Goal: Task Accomplishment & Management: Manage account settings

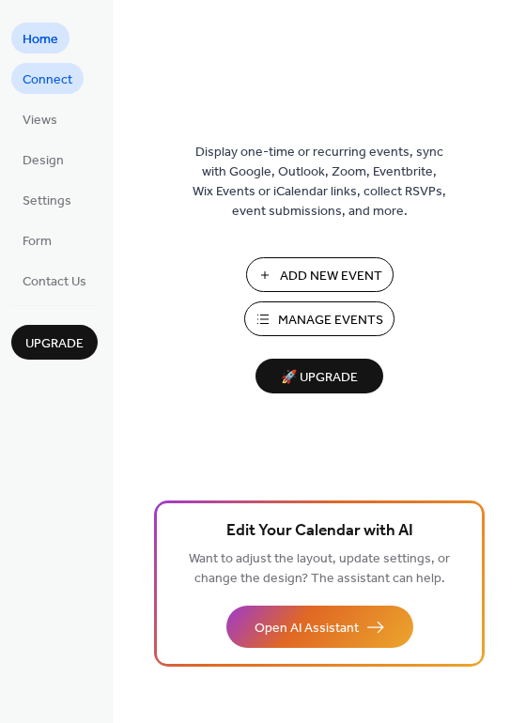
click at [47, 79] on span "Connect" at bounding box center [48, 80] width 50 height 20
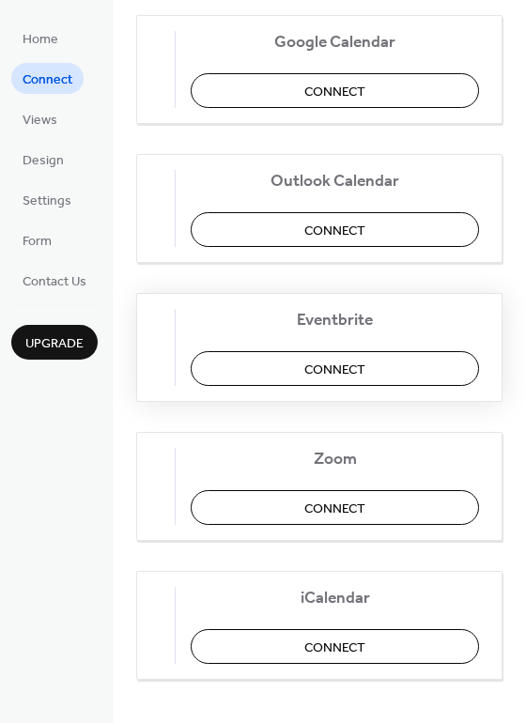
scroll to position [394, 0]
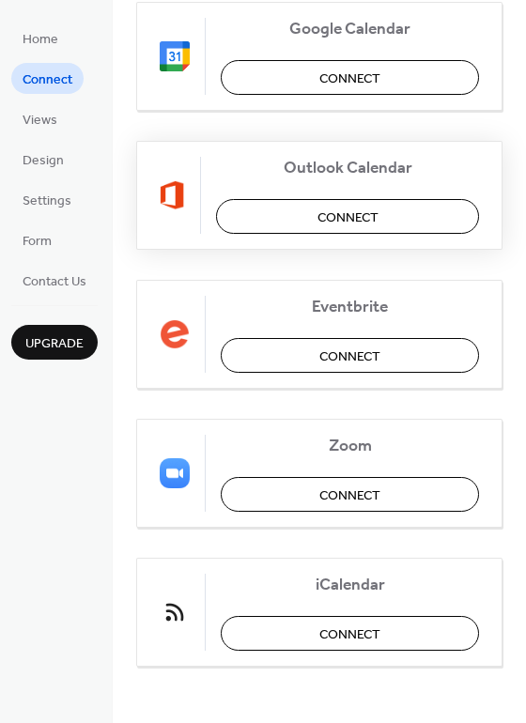
click at [339, 210] on span "Connect" at bounding box center [347, 218] width 61 height 20
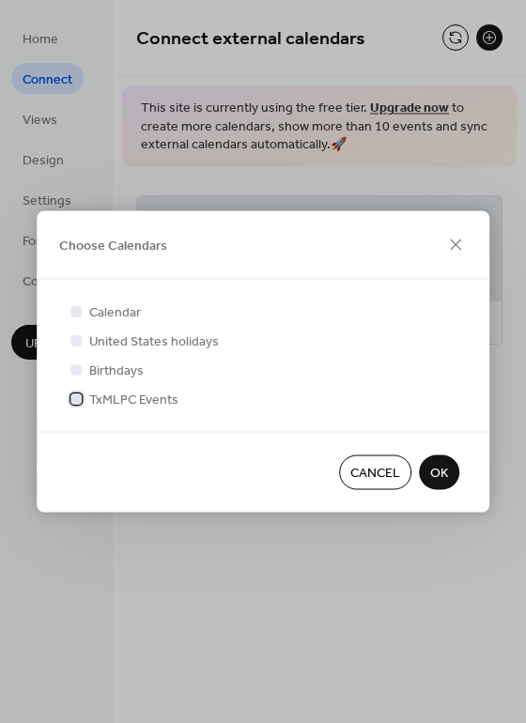
click at [130, 399] on span "TxMLPC Events" at bounding box center [133, 401] width 89 height 20
click at [448, 477] on button "OK" at bounding box center [439, 473] width 40 height 35
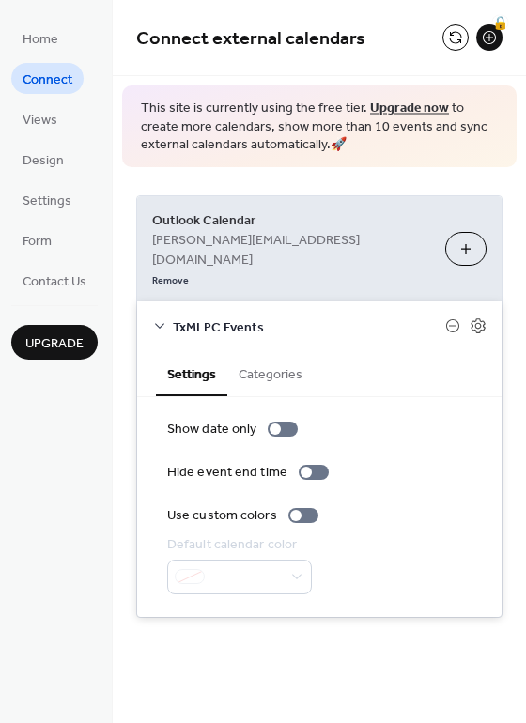
click at [262, 351] on button "Categories" at bounding box center [270, 372] width 86 height 43
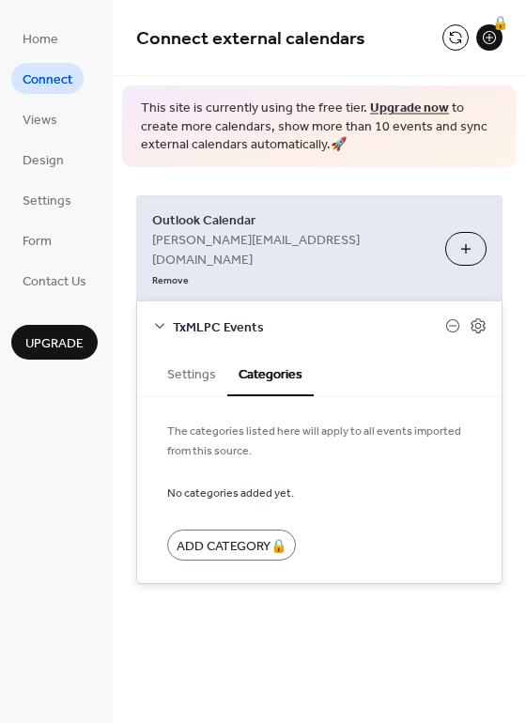
click at [175, 351] on button "Settings" at bounding box center [191, 372] width 71 height 43
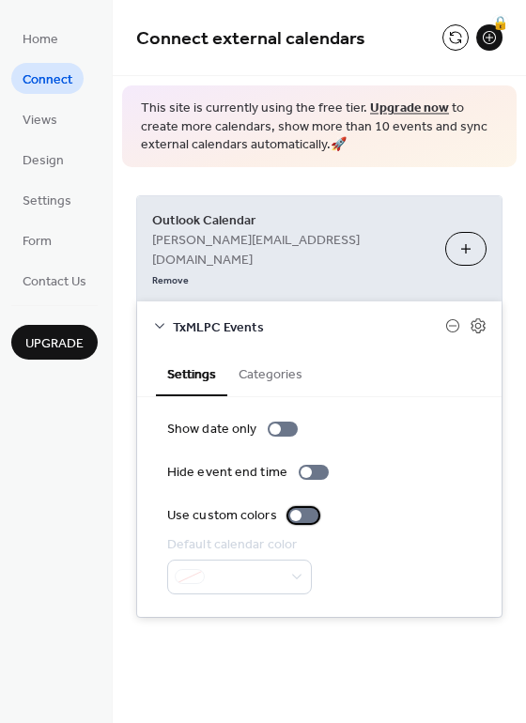
click at [304, 508] on div at bounding box center [303, 515] width 30 height 15
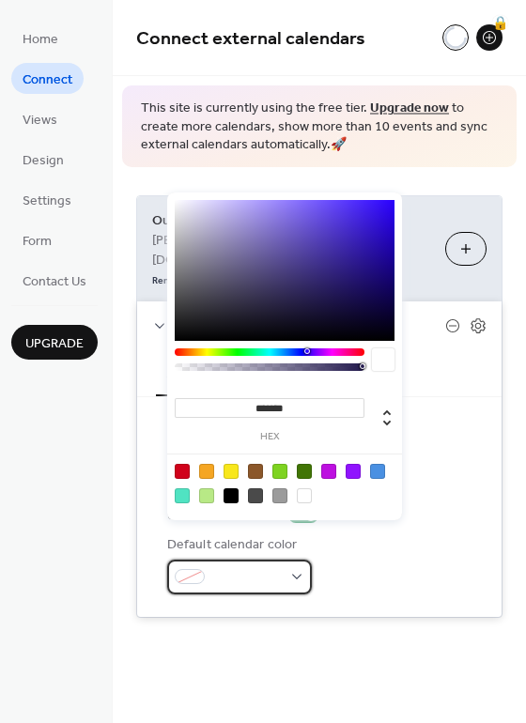
click at [252, 568] on span at bounding box center [247, 578] width 70 height 20
click at [290, 408] on input "*******" at bounding box center [270, 408] width 190 height 20
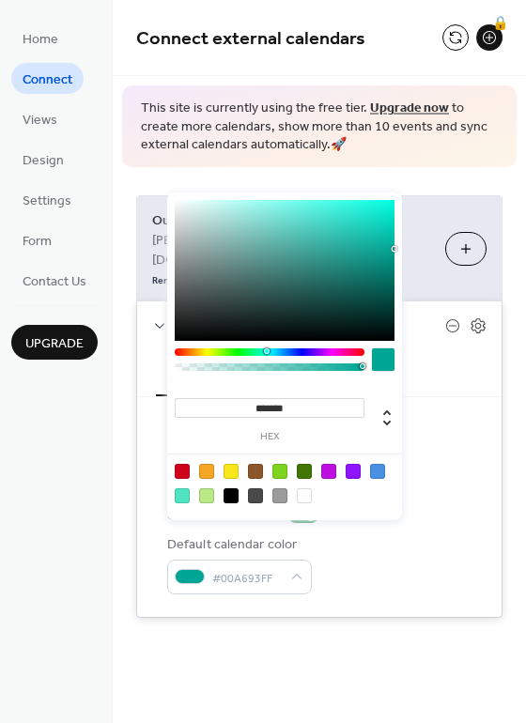
type input "*******"
click at [384, 362] on div at bounding box center [383, 359] width 23 height 23
click at [443, 397] on div "Show date only Hide event end time Use custom colors Default calendar color #00…" at bounding box center [319, 507] width 364 height 220
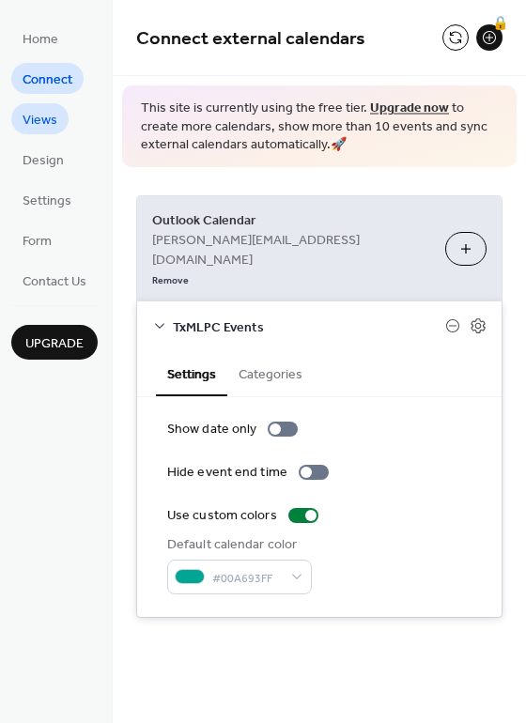
click at [52, 131] on span "Views" at bounding box center [40, 121] width 35 height 20
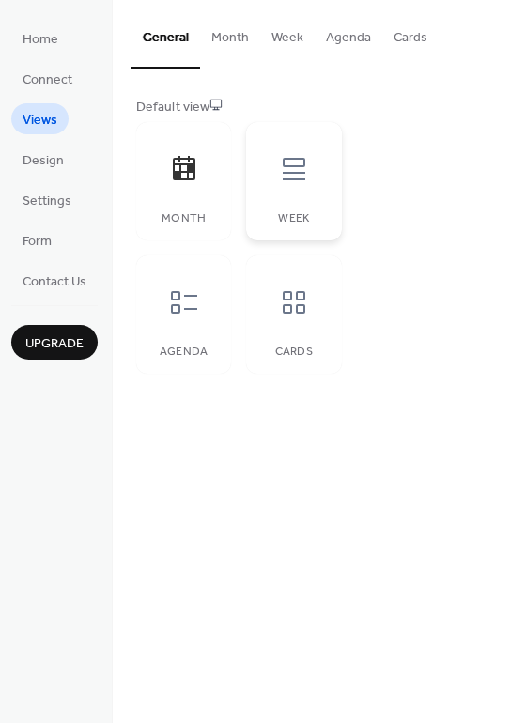
click at [292, 183] on icon at bounding box center [294, 169] width 30 height 30
click at [174, 317] on div at bounding box center [184, 302] width 56 height 56
click at [296, 314] on icon at bounding box center [294, 302] width 30 height 30
click at [187, 320] on div at bounding box center [184, 302] width 56 height 56
click at [43, 162] on span "Design" at bounding box center [43, 161] width 41 height 20
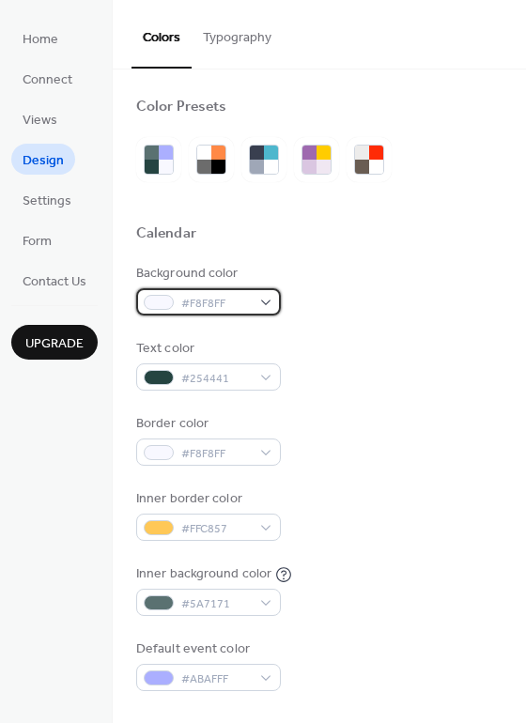
click at [260, 301] on div "#F8F8FF" at bounding box center [208, 301] width 145 height 27
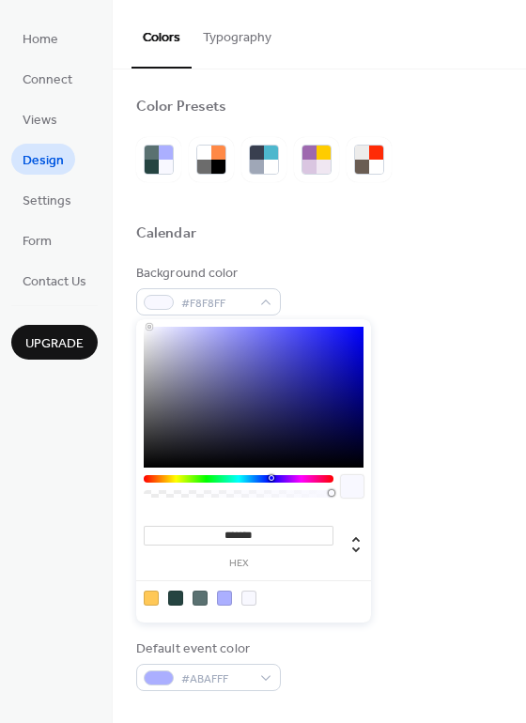
click at [355, 274] on div "Background color #F8F8FF" at bounding box center [319, 290] width 366 height 52
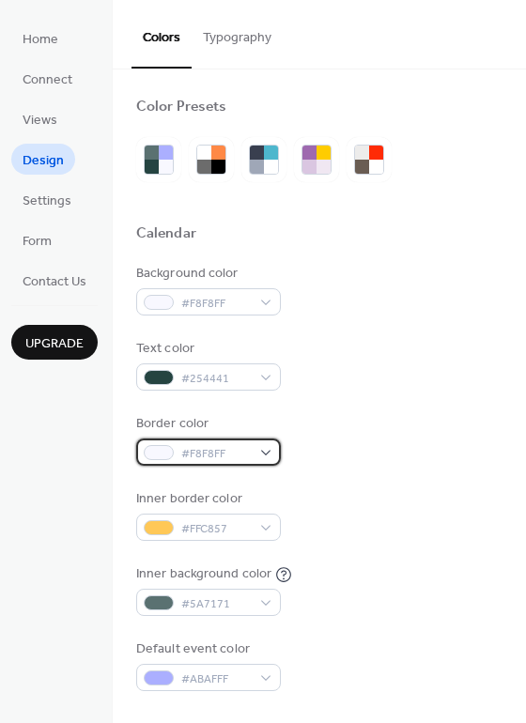
click at [255, 456] on div "#F8F8FF" at bounding box center [208, 452] width 145 height 27
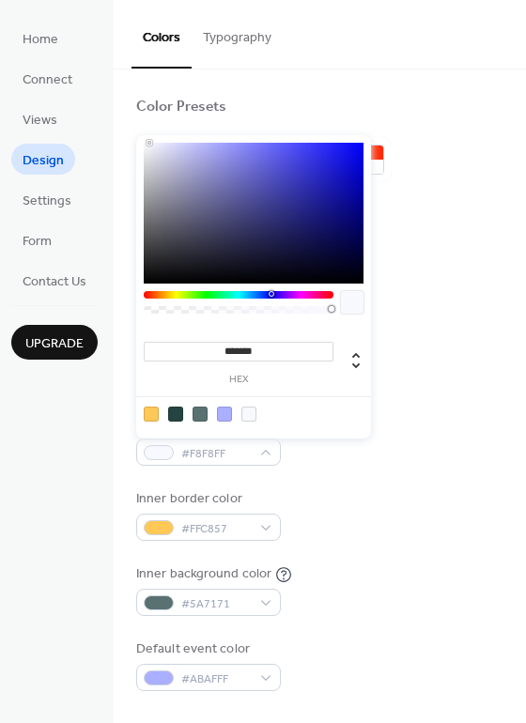
click at [331, 448] on div "Border color #F8F8FF" at bounding box center [319, 440] width 366 height 52
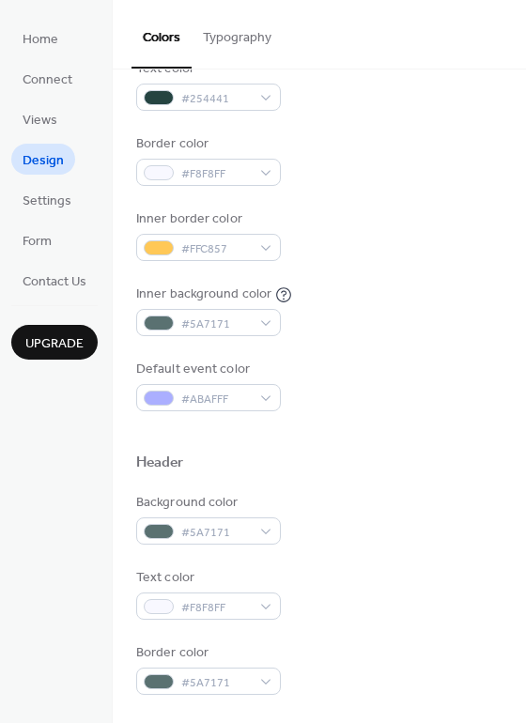
scroll to position [282, 0]
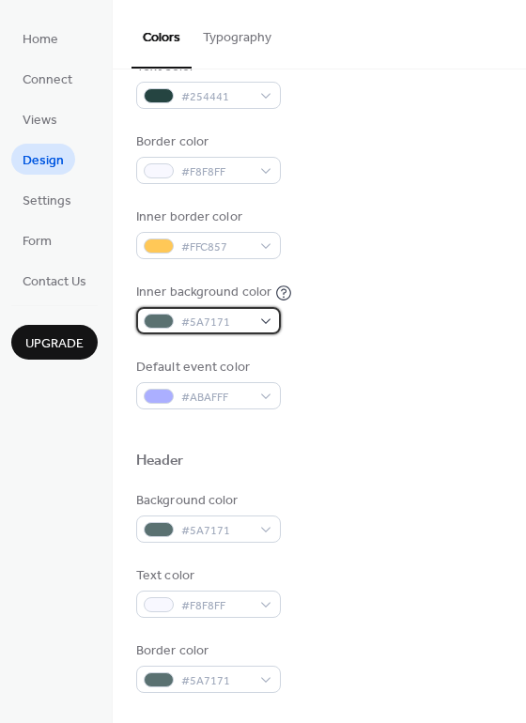
click at [268, 317] on div "#5A7171" at bounding box center [208, 320] width 145 height 27
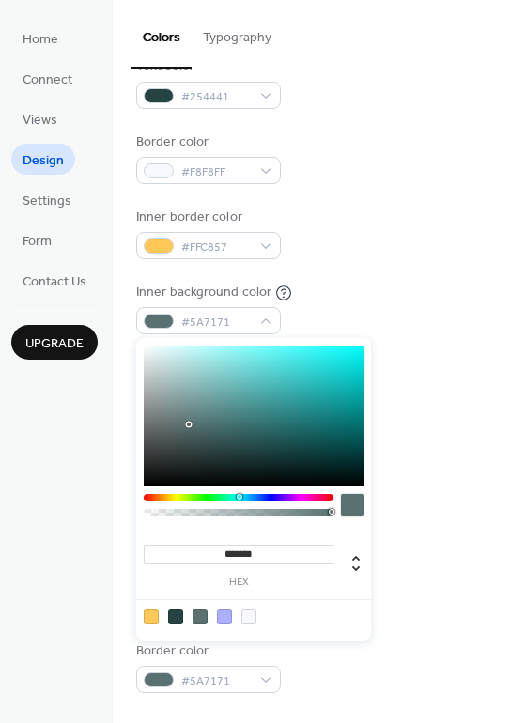
click at [265, 552] on input "*******" at bounding box center [239, 555] width 190 height 20
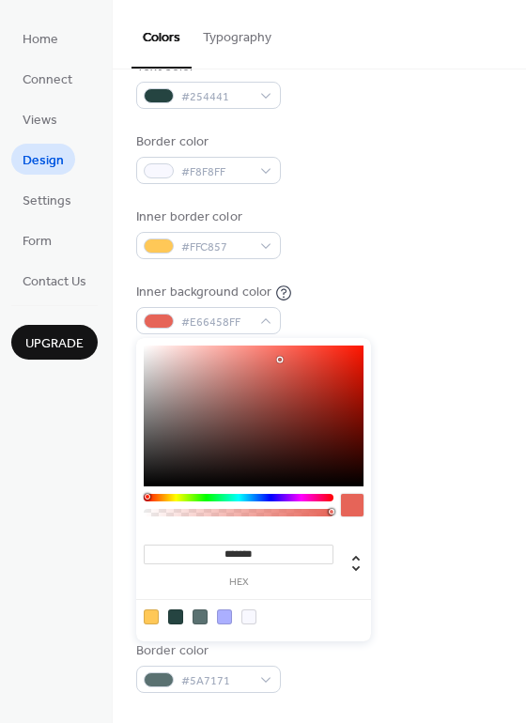
type input "*******"
click at [425, 565] on div "Background color #5A7171 Text color #F8F8FF Border color #5A7171" at bounding box center [319, 592] width 366 height 202
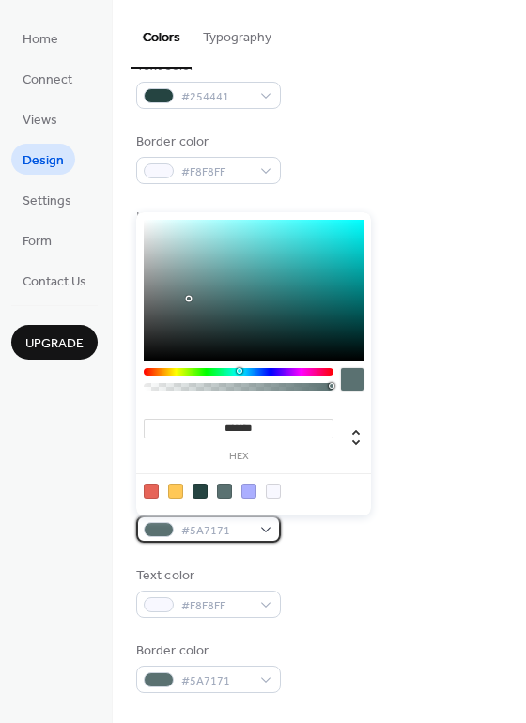
click at [208, 535] on span "#5A7171" at bounding box center [216, 531] width 70 height 20
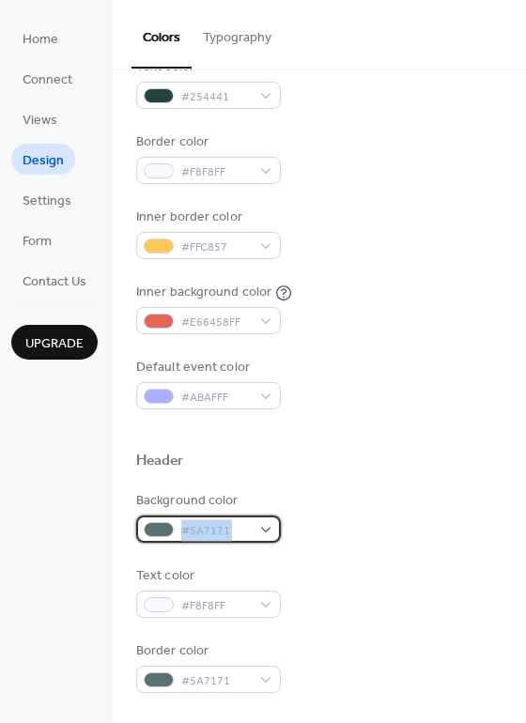
click at [208, 535] on span "#5A7171" at bounding box center [216, 531] width 70 height 20
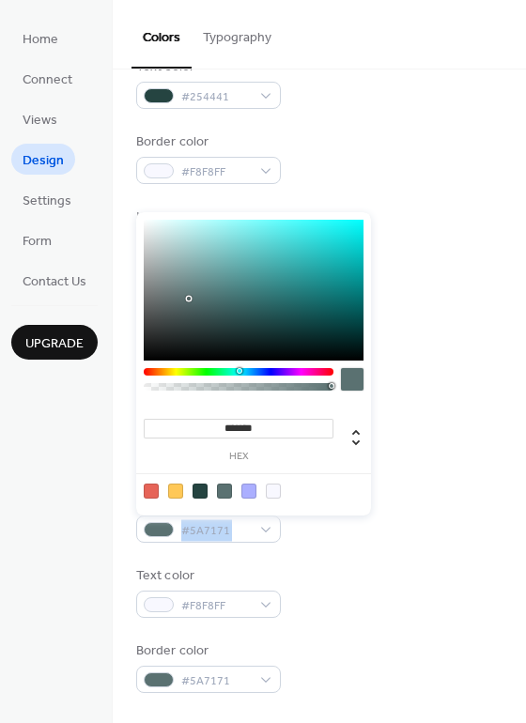
click at [341, 584] on div "Text color #F8F8FF" at bounding box center [319, 592] width 366 height 52
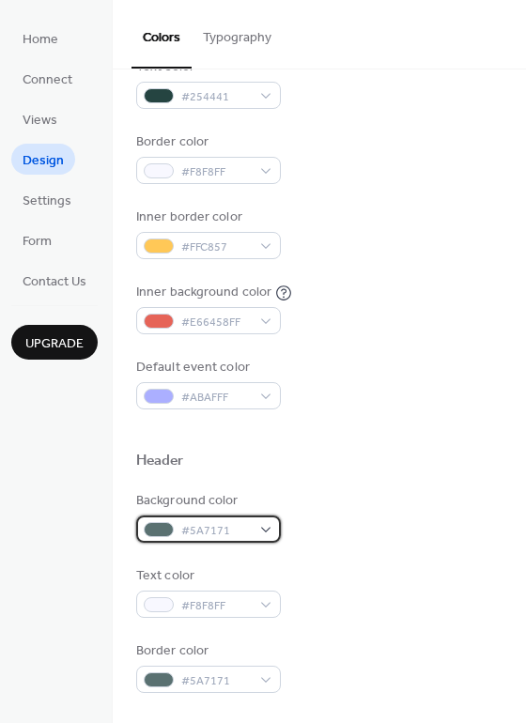
click at [248, 527] on span "#5A7171" at bounding box center [216, 531] width 70 height 20
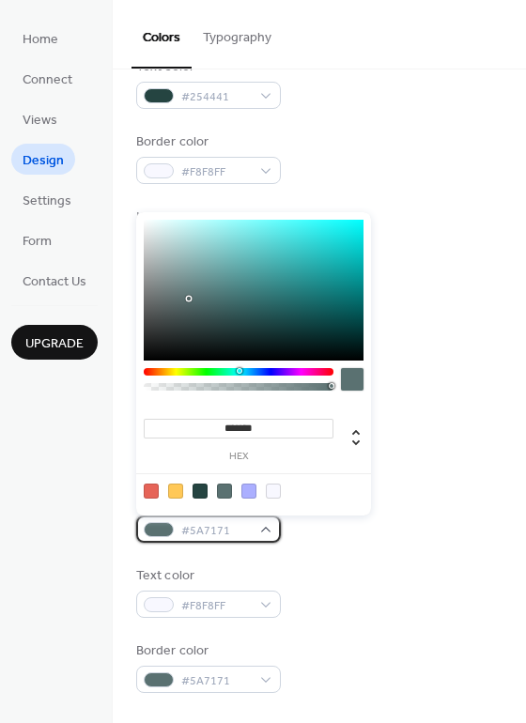
click at [238, 530] on span "#5A7171" at bounding box center [216, 531] width 70 height 20
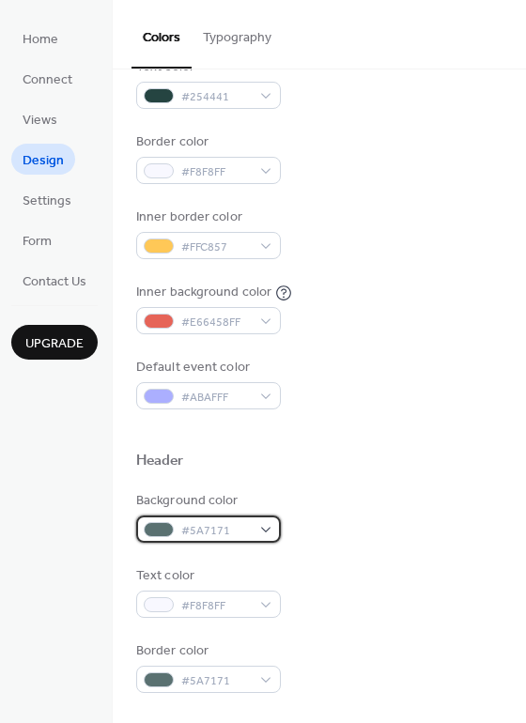
click at [222, 531] on span "#5A7171" at bounding box center [216, 531] width 70 height 20
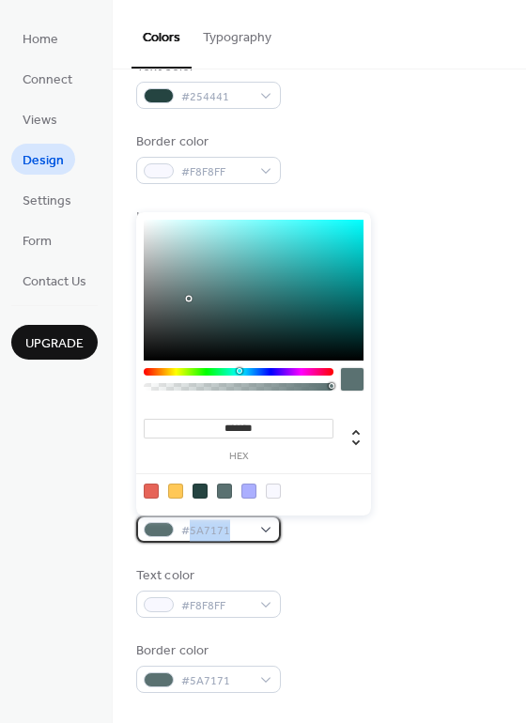
click at [222, 531] on span "#5A7171" at bounding box center [216, 531] width 70 height 20
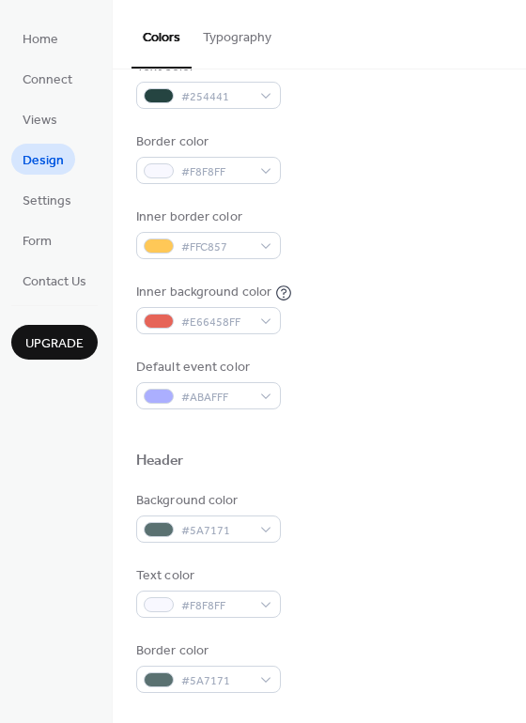
click at [417, 530] on div "Background color #5A7171" at bounding box center [319, 517] width 366 height 52
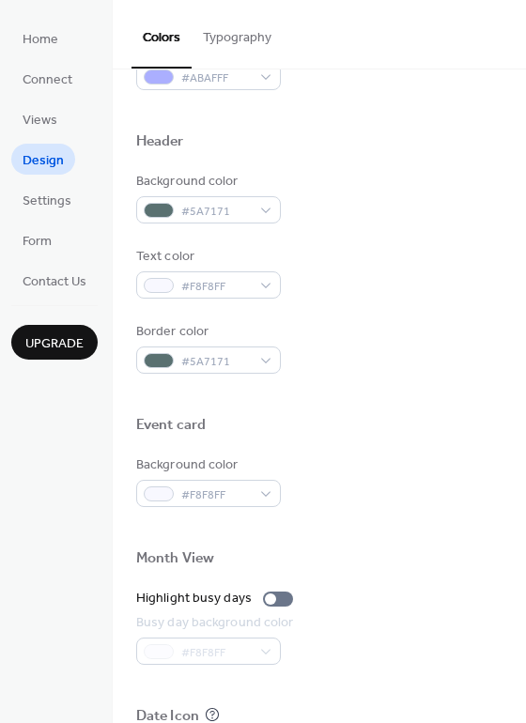
scroll to position [751, 0]
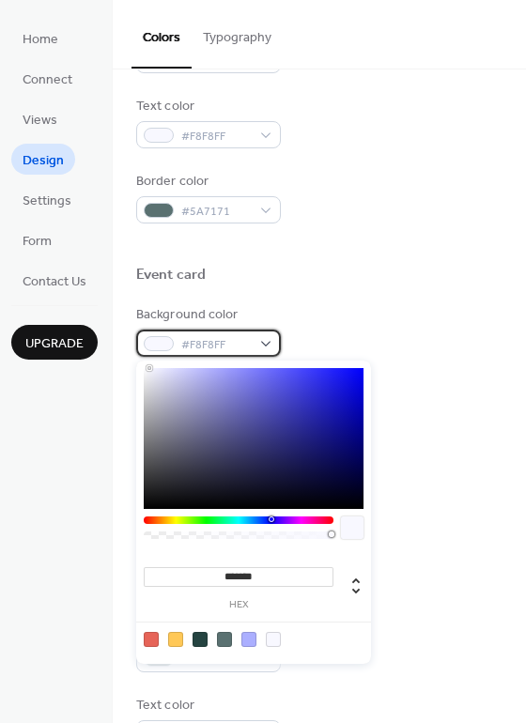
click at [270, 346] on div "#F8F8FF" at bounding box center [208, 343] width 145 height 27
click at [348, 329] on div "Background color #F8F8FF" at bounding box center [319, 331] width 366 height 52
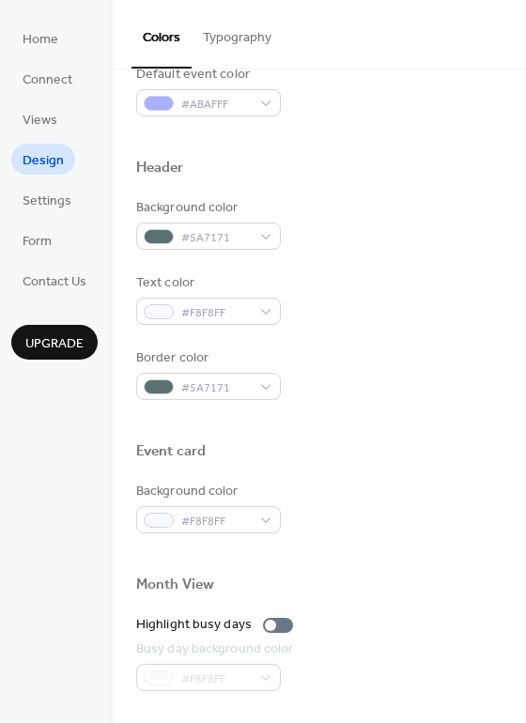
scroll to position [564, 0]
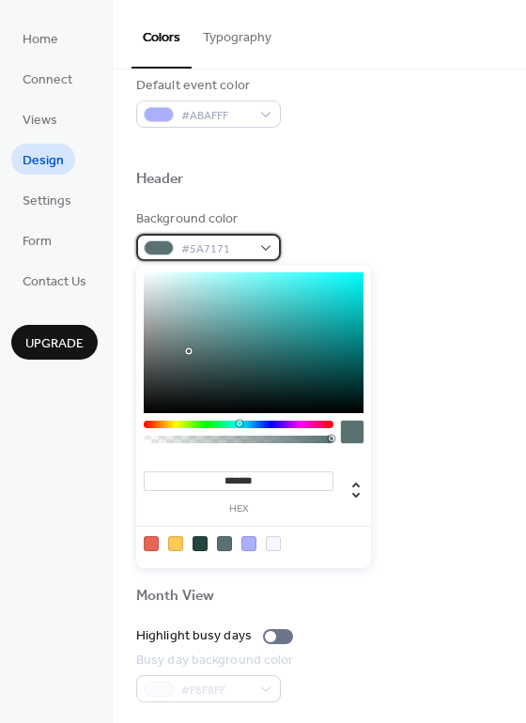
click at [221, 246] on span "#5A7171" at bounding box center [216, 250] width 70 height 20
click at [250, 478] on input "*******" at bounding box center [239, 481] width 190 height 20
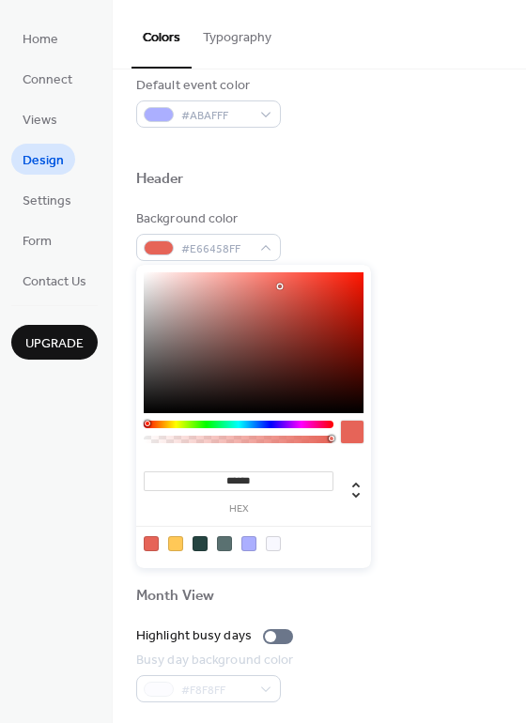
type input "*******"
click at [441, 476] on div "Event card" at bounding box center [319, 466] width 366 height 24
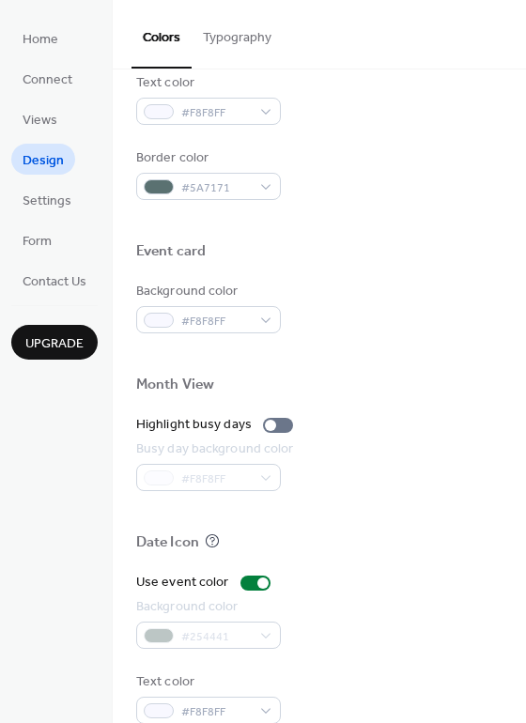
scroll to position [804, 0]
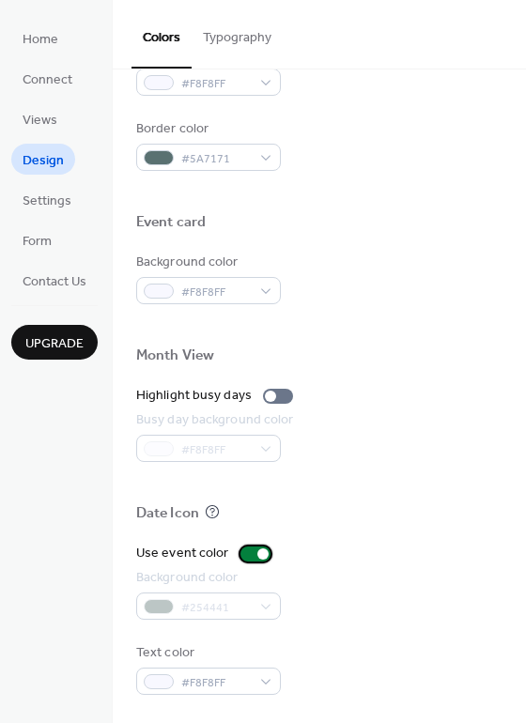
click at [263, 555] on div at bounding box center [262, 554] width 11 height 11
click at [254, 554] on div at bounding box center [255, 554] width 30 height 15
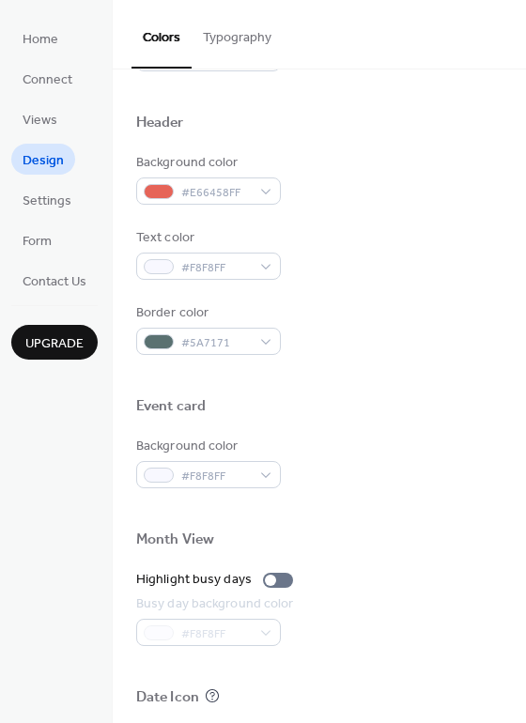
scroll to position [616, 0]
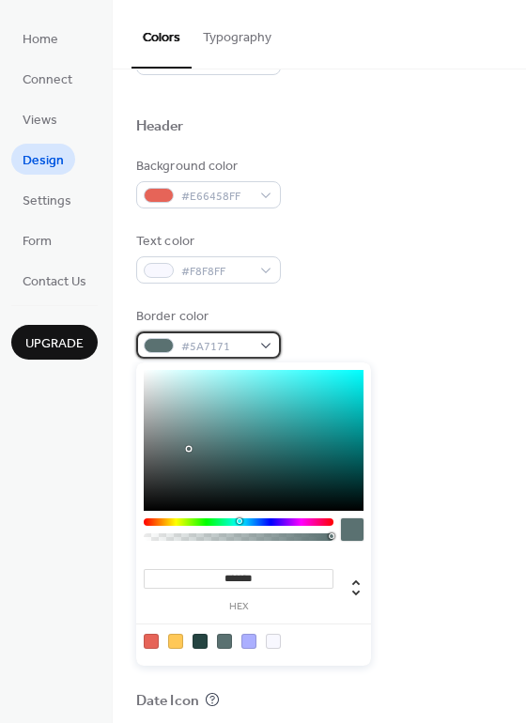
click at [265, 346] on div "#5A7171" at bounding box center [208, 345] width 145 height 27
click at [223, 641] on div at bounding box center [224, 641] width 15 height 15
click at [193, 639] on div at bounding box center [200, 641] width 15 height 15
type input "*******"
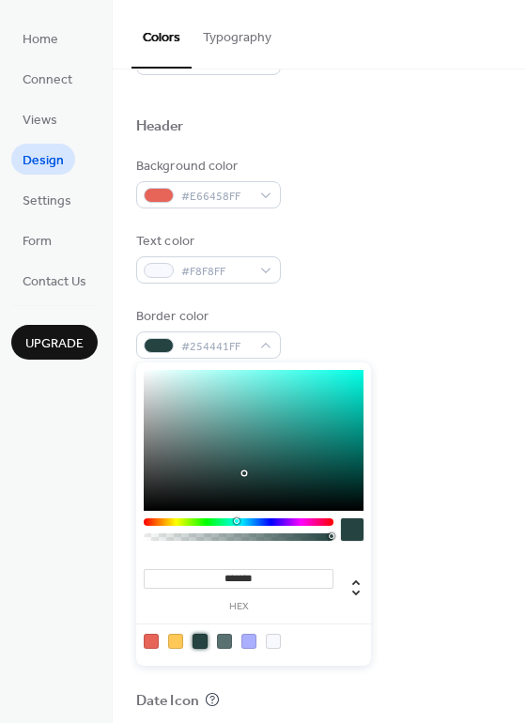
click at [444, 394] on div at bounding box center [319, 380] width 366 height 42
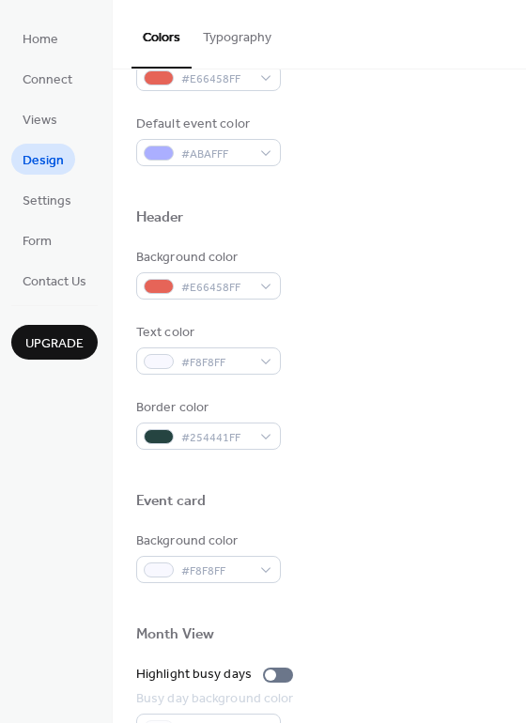
scroll to position [522, 0]
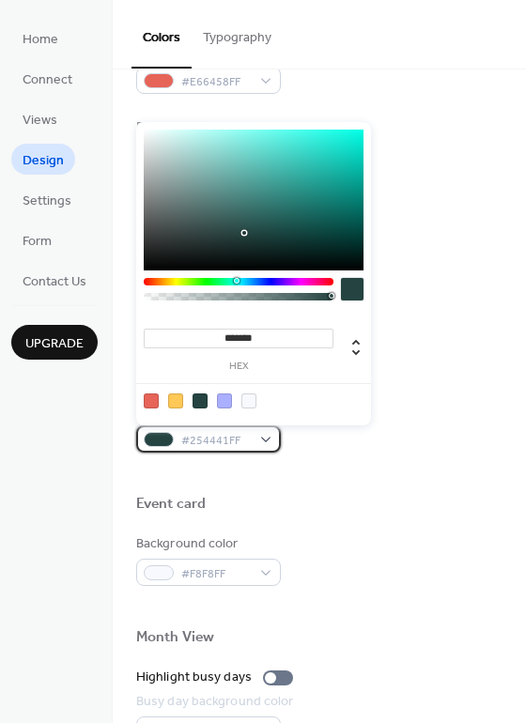
click at [263, 443] on div "#254441FF" at bounding box center [208, 438] width 145 height 27
click at [368, 440] on div "Border color #254441FF" at bounding box center [319, 427] width 366 height 52
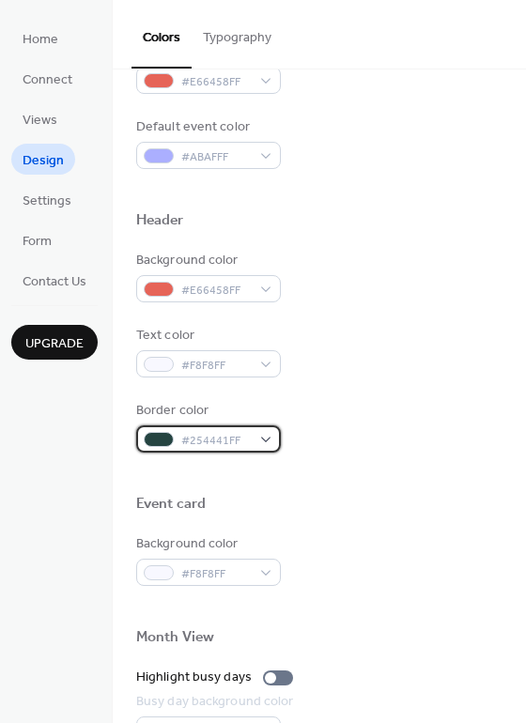
click at [226, 445] on span "#254441FF" at bounding box center [216, 441] width 70 height 20
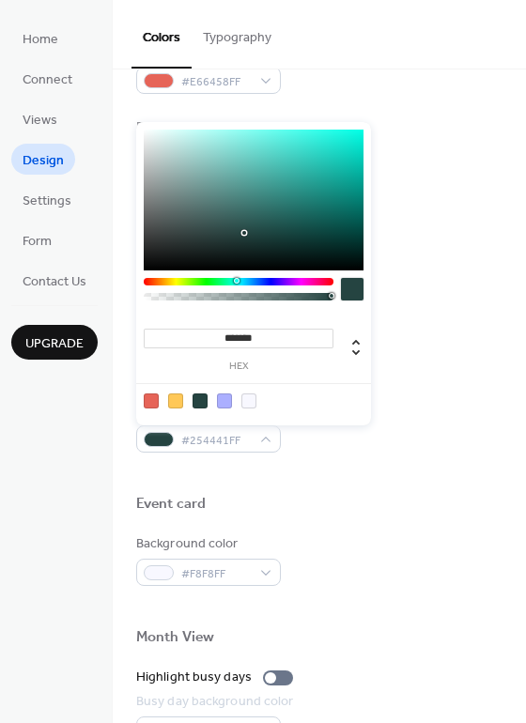
click at [286, 346] on input "*******" at bounding box center [239, 339] width 190 height 20
click at [383, 476] on div at bounding box center [319, 474] width 366 height 42
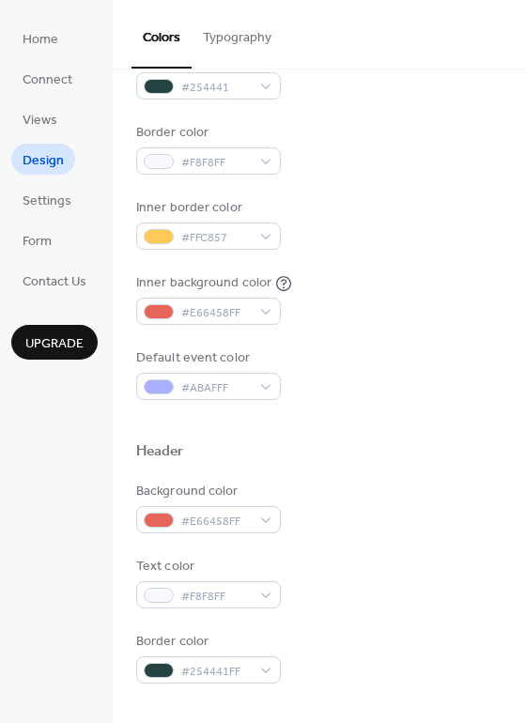
scroll to position [240, 0]
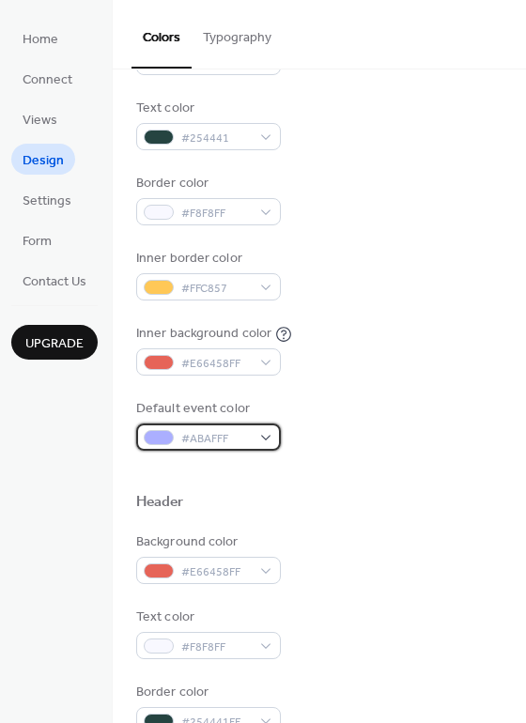
click at [207, 440] on span "#ABAFFF" at bounding box center [216, 439] width 70 height 20
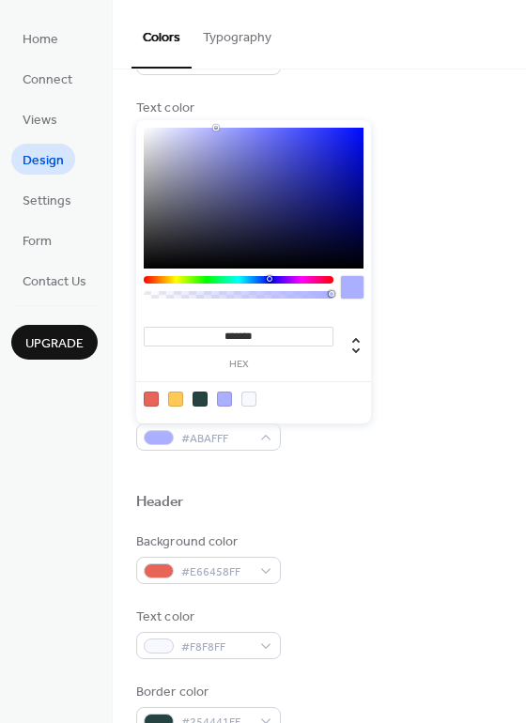
click at [151, 398] on div at bounding box center [151, 399] width 15 height 15
type input "*******"
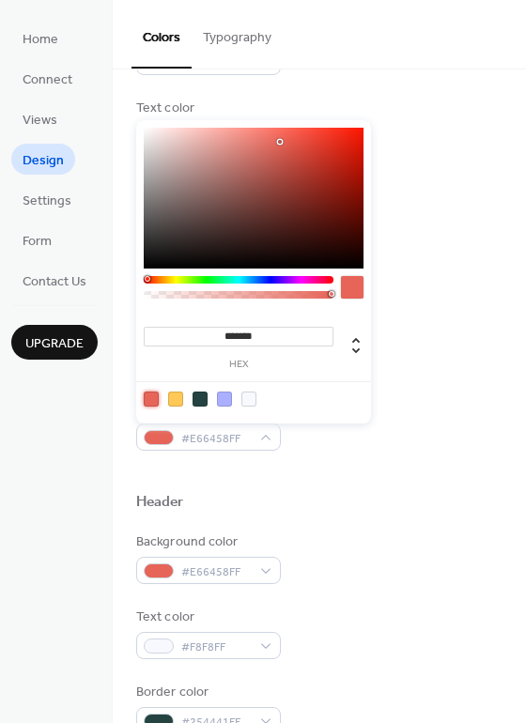
click at [374, 448] on div "Default event color #E66458FF" at bounding box center [319, 425] width 366 height 52
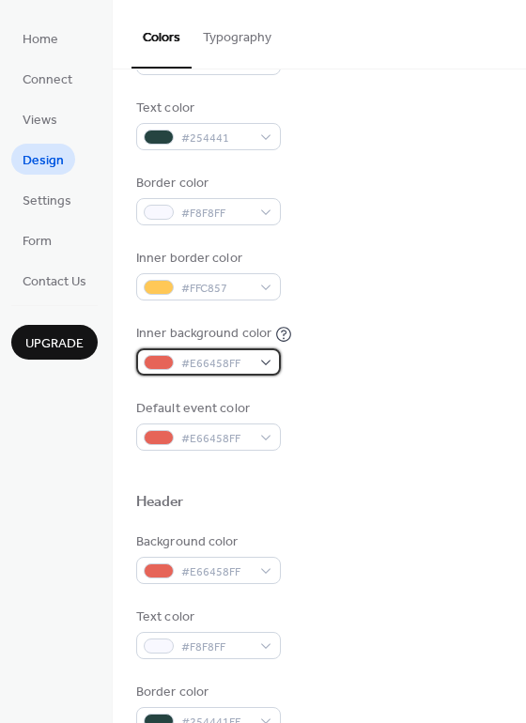
click at [208, 361] on span "#E66458FF" at bounding box center [216, 364] width 70 height 20
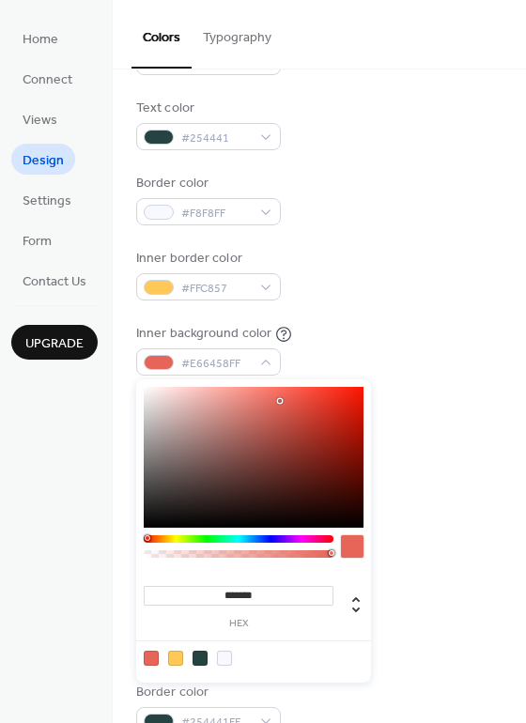
click at [224, 659] on div at bounding box center [224, 658] width 15 height 15
type input "*******"
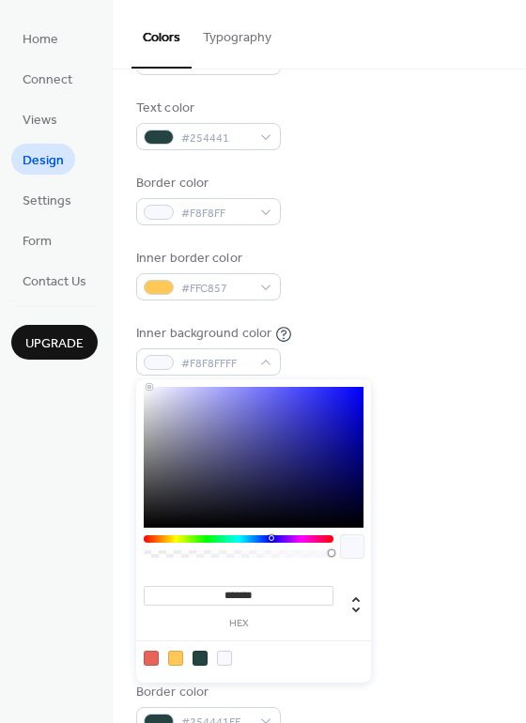
click at [426, 396] on div "Background color #F8F8FF Text color #254441 Border color #F8F8FF Inner border c…" at bounding box center [319, 236] width 366 height 427
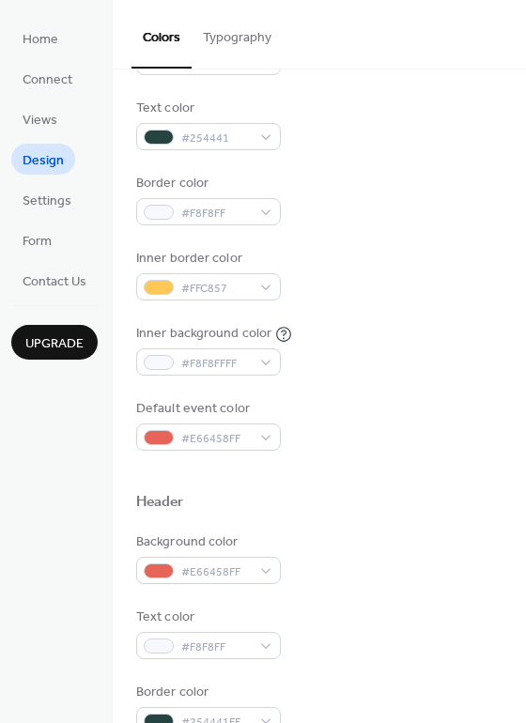
click at [386, 258] on div "Inner border color #FFC857" at bounding box center [319, 275] width 366 height 52
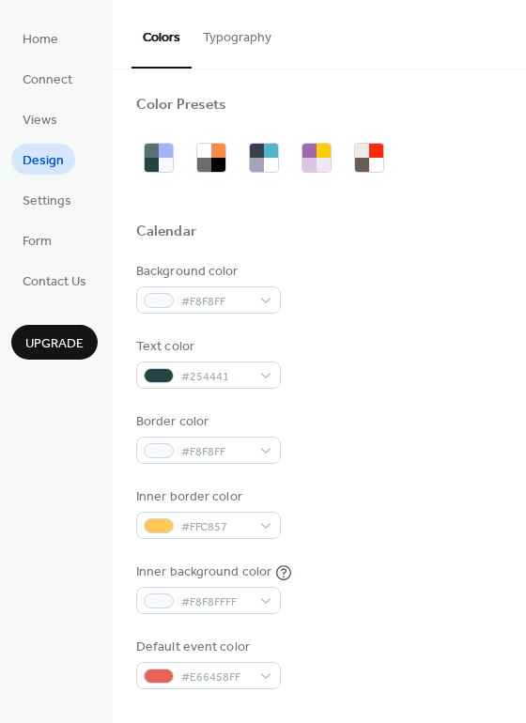
scroll to position [0, 0]
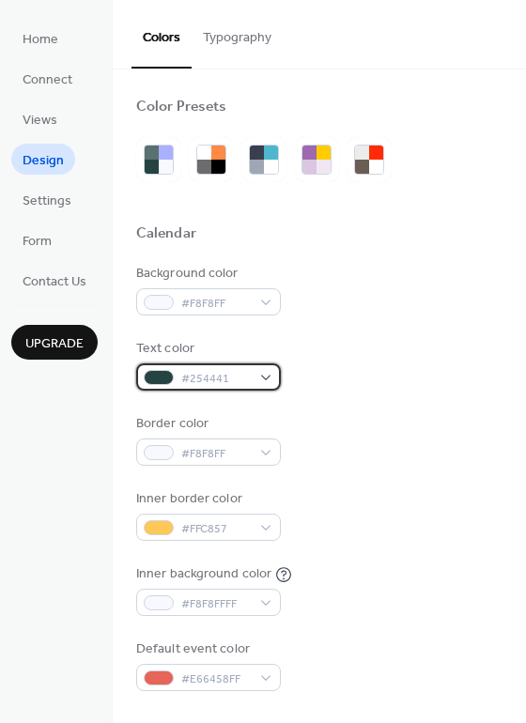
click at [210, 377] on span "#254441" at bounding box center [216, 379] width 70 height 20
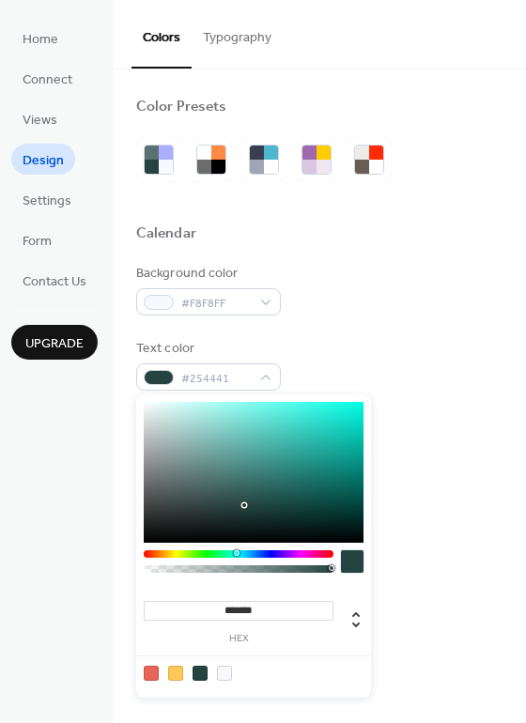
click at [250, 612] on input "*******" at bounding box center [239, 611] width 190 height 20
click at [255, 619] on input "*******" at bounding box center [239, 611] width 190 height 20
click at [254, 615] on input "*******" at bounding box center [239, 611] width 190 height 20
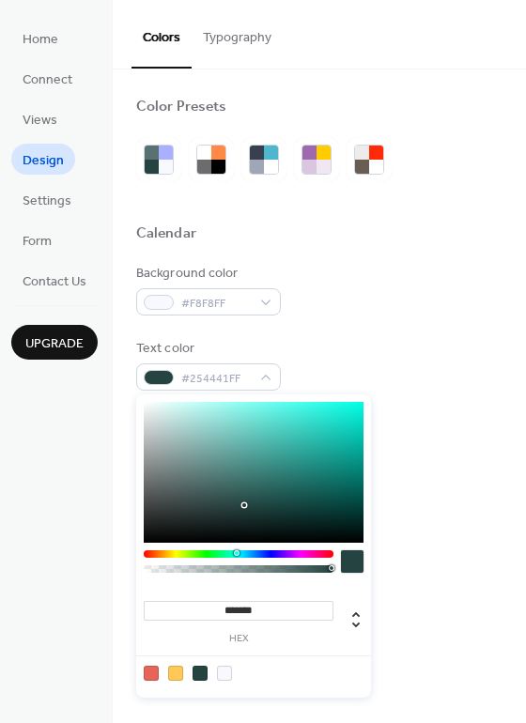
type input "*******"
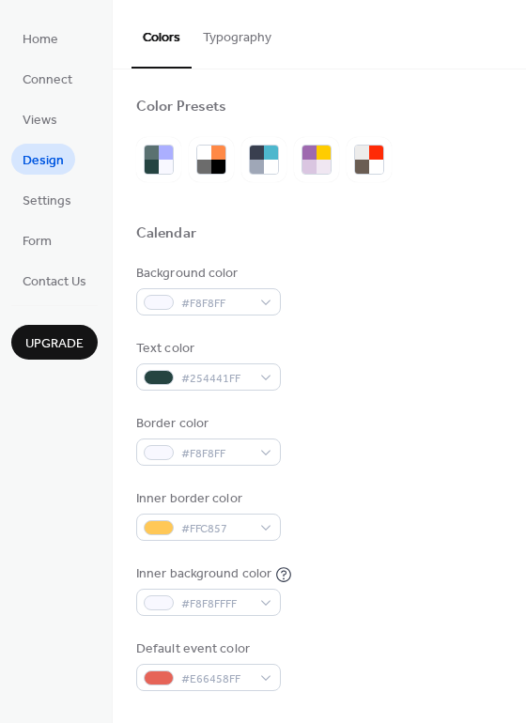
click at [442, 400] on div "Background color #F8F8FF Text color #254441FF Border color #F8F8FF Inner border…" at bounding box center [319, 477] width 366 height 427
click at [416, 260] on div at bounding box center [319, 256] width 366 height 15
click at [259, 51] on button "Typography" at bounding box center [237, 33] width 91 height 67
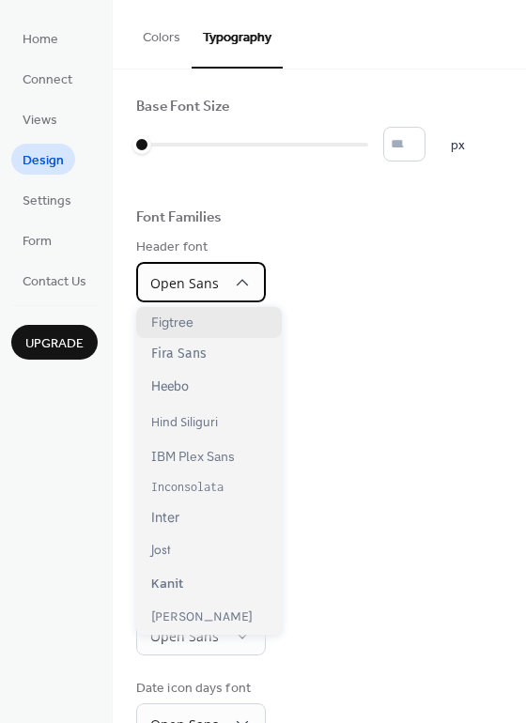
scroll to position [376, 0]
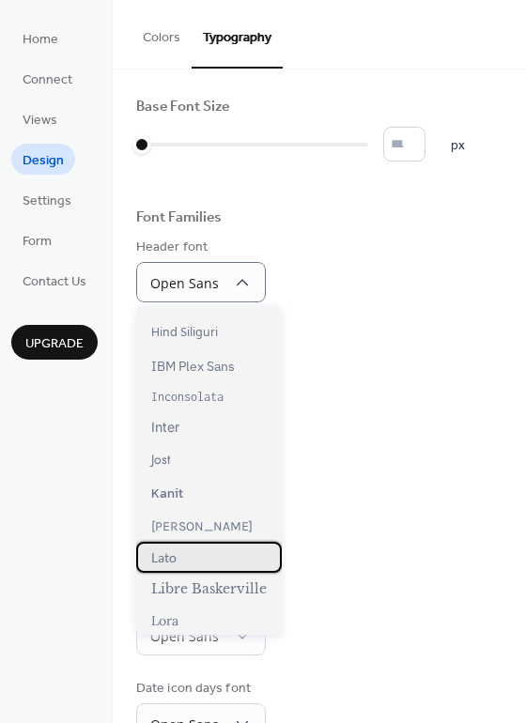
click at [223, 563] on div "Lato" at bounding box center [209, 557] width 146 height 31
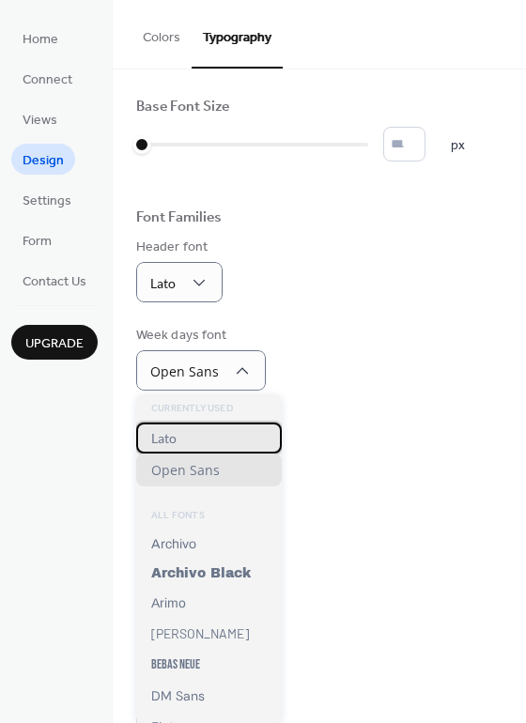
click at [180, 435] on div "Lato" at bounding box center [209, 438] width 146 height 31
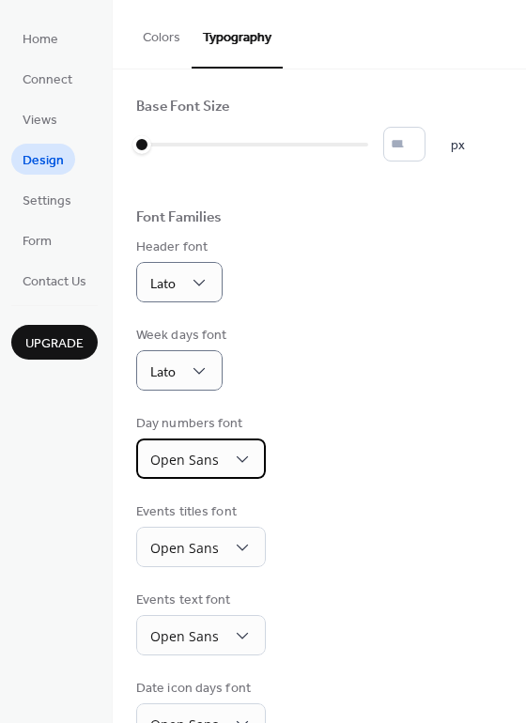
click at [225, 458] on div "Open Sans" at bounding box center [201, 459] width 130 height 40
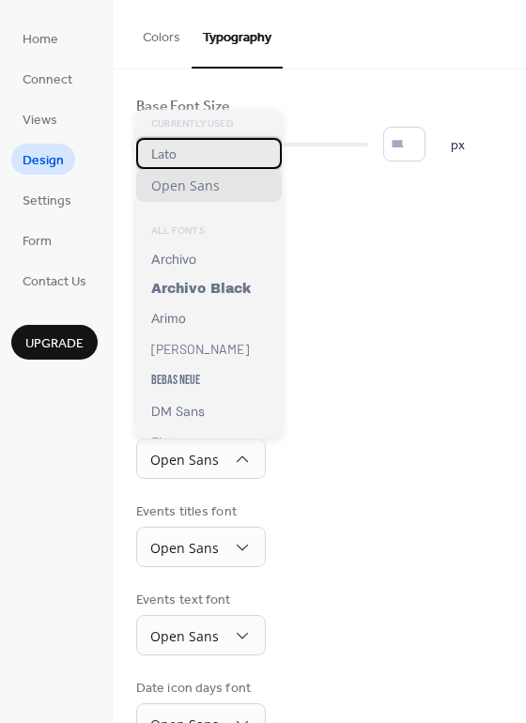
click at [185, 162] on div "Lato" at bounding box center [209, 153] width 146 height 31
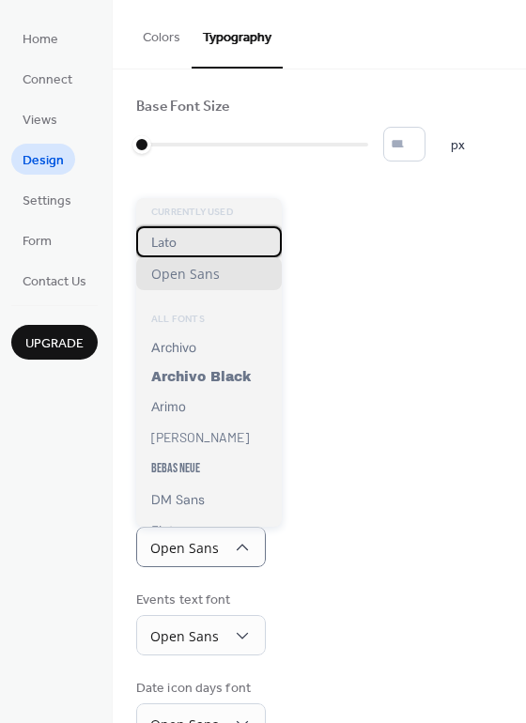
click at [197, 236] on div "Lato" at bounding box center [209, 241] width 146 height 31
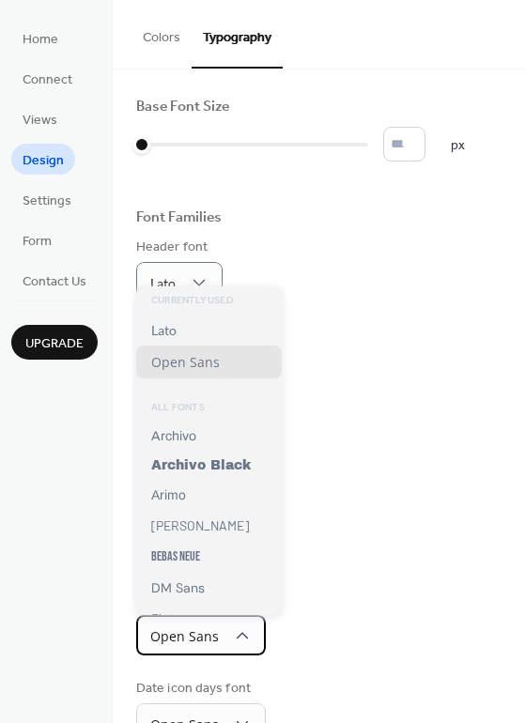
click at [208, 633] on span "Open Sans" at bounding box center [184, 636] width 69 height 18
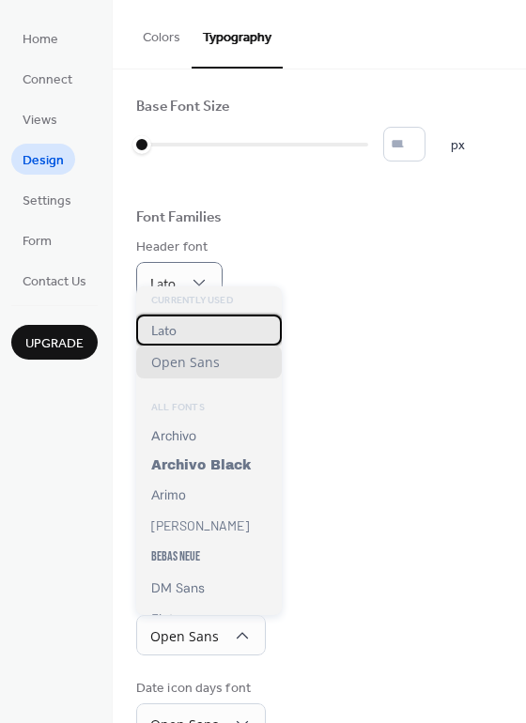
click at [194, 336] on div "Lato" at bounding box center [209, 330] width 146 height 31
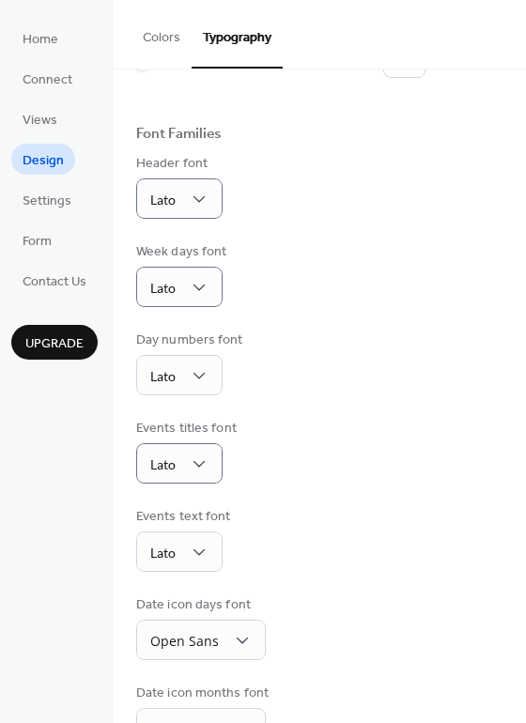
scroll to position [94, 0]
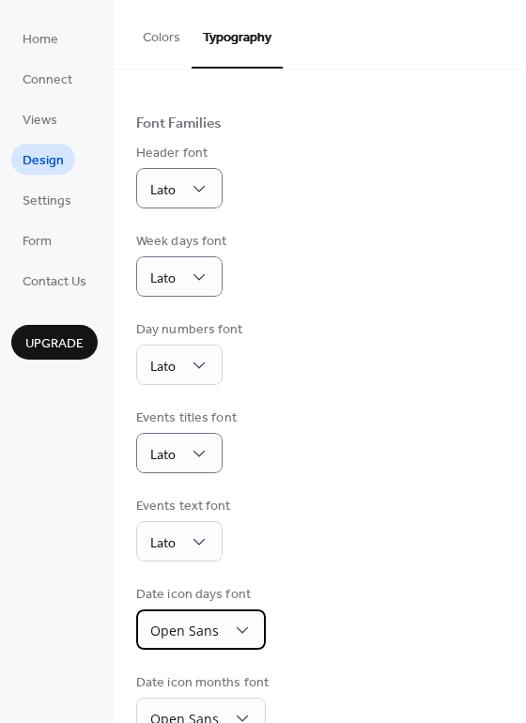
click at [222, 625] on div "Open Sans" at bounding box center [201, 630] width 130 height 40
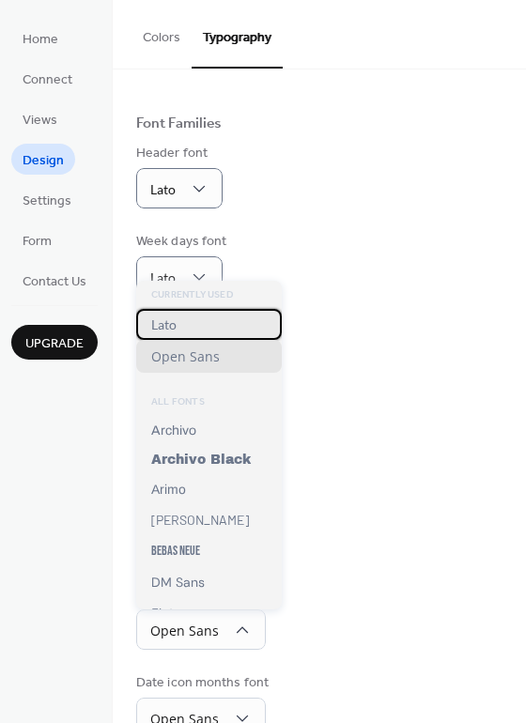
click at [185, 323] on div "Lato" at bounding box center [209, 324] width 146 height 31
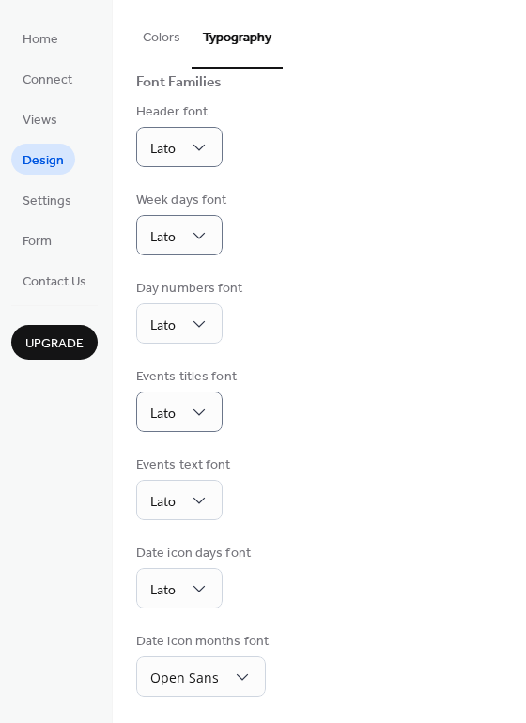
scroll to position [137, 0]
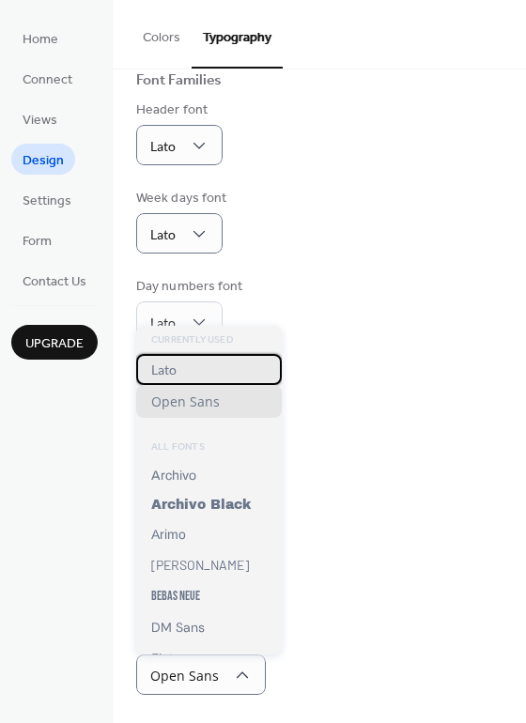
click at [169, 371] on span "Lato" at bounding box center [163, 370] width 25 height 16
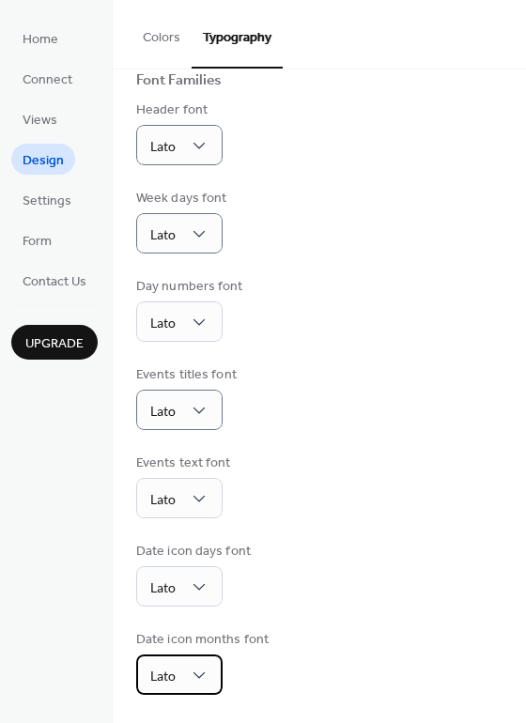
click at [209, 676] on div "Lato" at bounding box center [179, 675] width 86 height 40
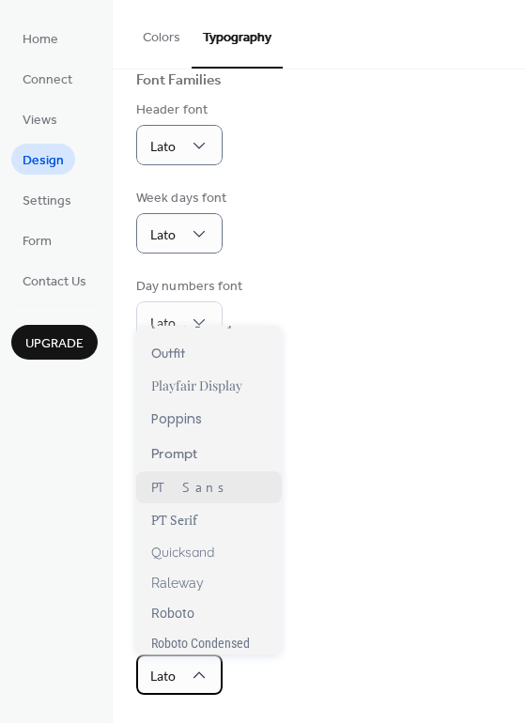
scroll to position [1127, 0]
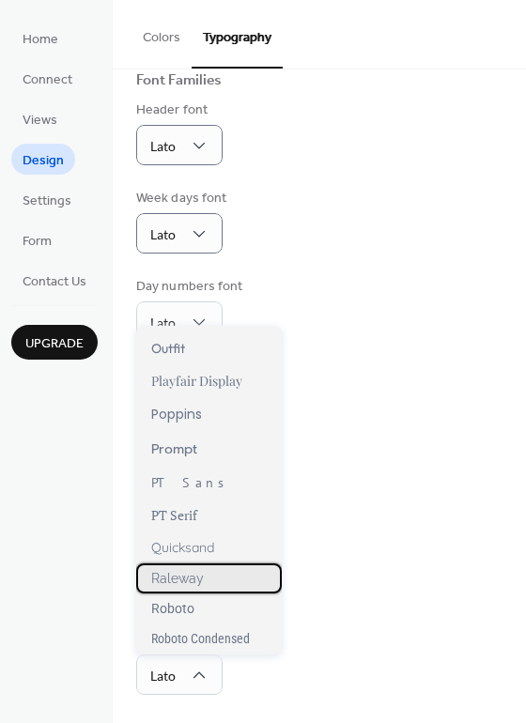
click at [193, 583] on span "Raleway" at bounding box center [177, 578] width 53 height 15
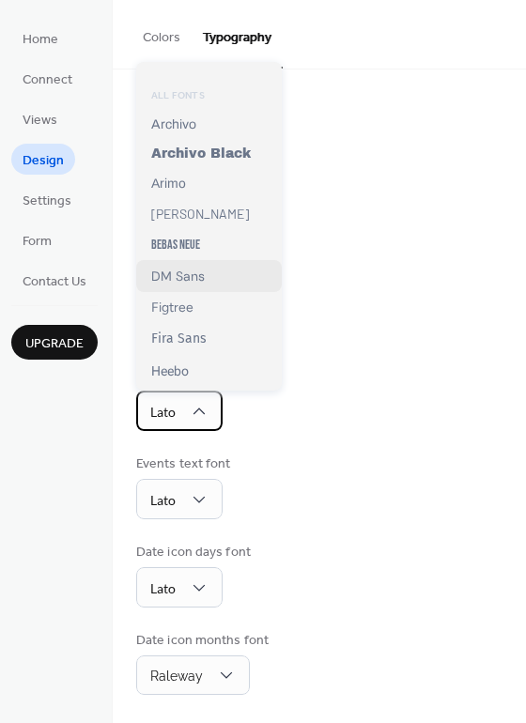
scroll to position [0, 0]
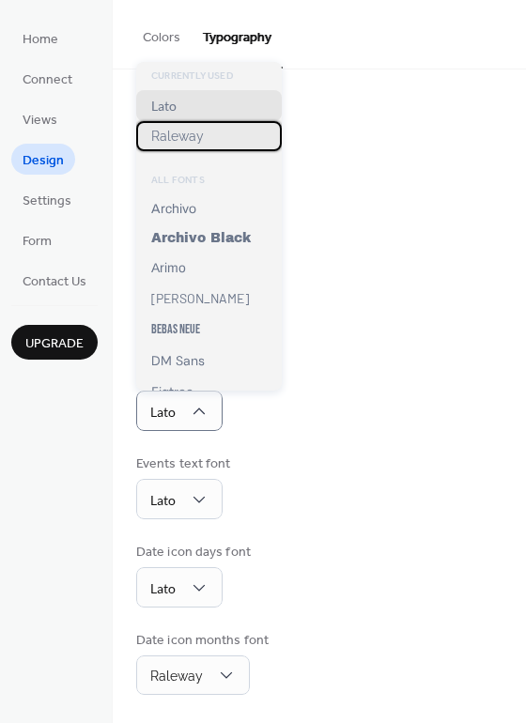
click at [181, 142] on span "Raleway" at bounding box center [177, 136] width 53 height 15
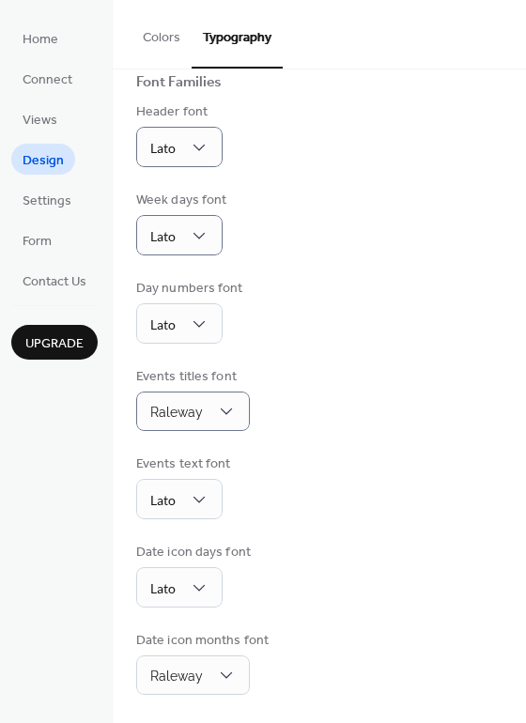
scroll to position [135, 0]
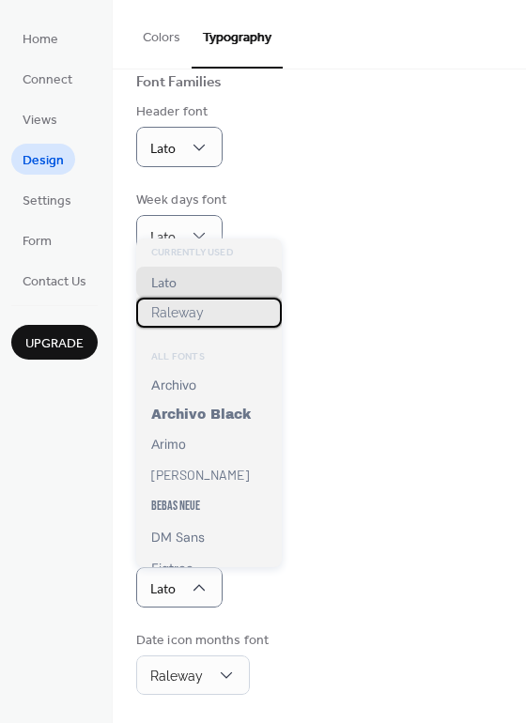
click at [179, 314] on span "Raleway" at bounding box center [177, 312] width 53 height 15
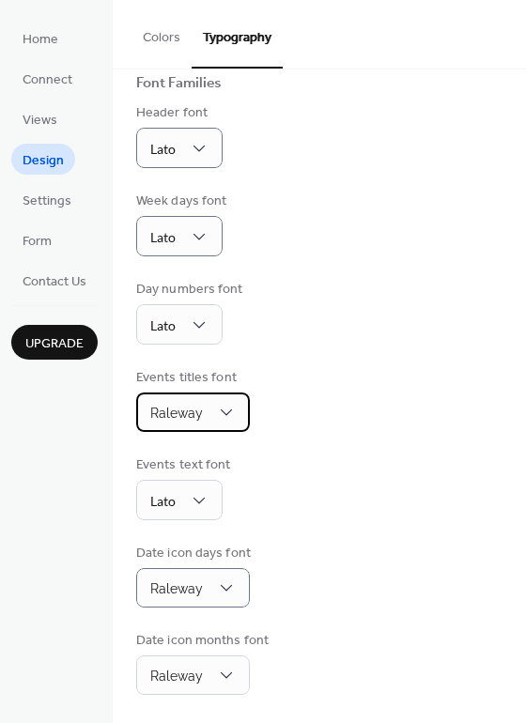
click at [209, 415] on div "Raleway" at bounding box center [193, 412] width 114 height 39
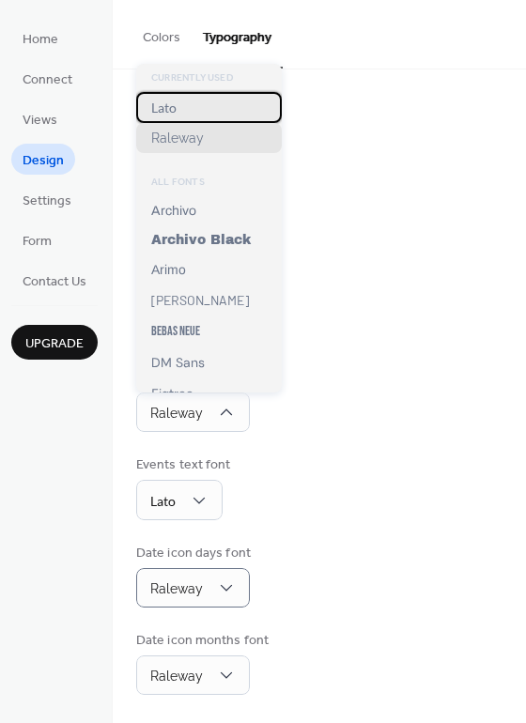
click at [181, 112] on div "Lato" at bounding box center [209, 107] width 146 height 31
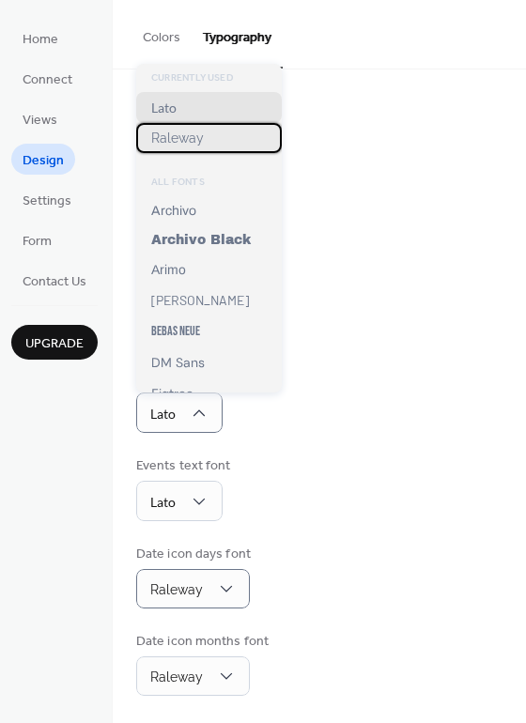
click at [189, 145] on span "Raleway" at bounding box center [177, 138] width 53 height 15
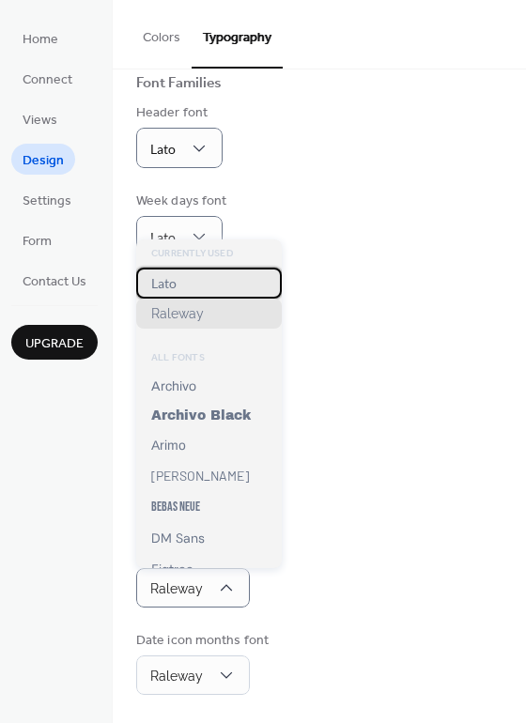
click at [192, 278] on div "Lato" at bounding box center [209, 283] width 146 height 31
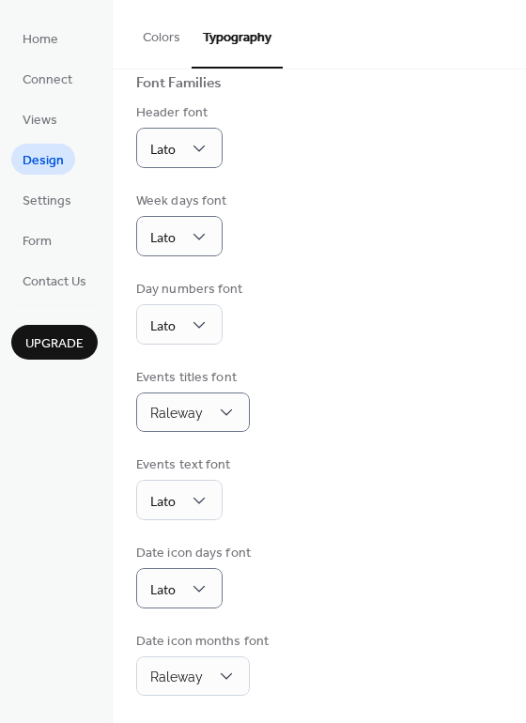
click at [350, 377] on div "Events titles font Raleway" at bounding box center [319, 400] width 366 height 64
click at [24, 203] on span "Settings" at bounding box center [47, 202] width 49 height 20
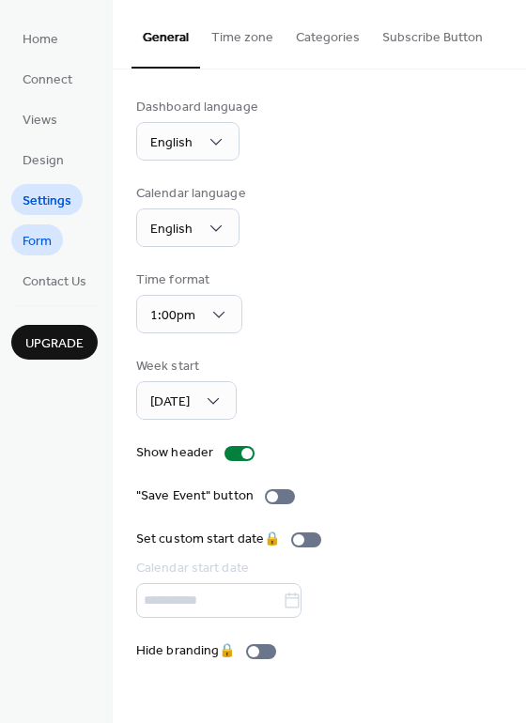
click at [37, 243] on span "Form" at bounding box center [37, 242] width 29 height 20
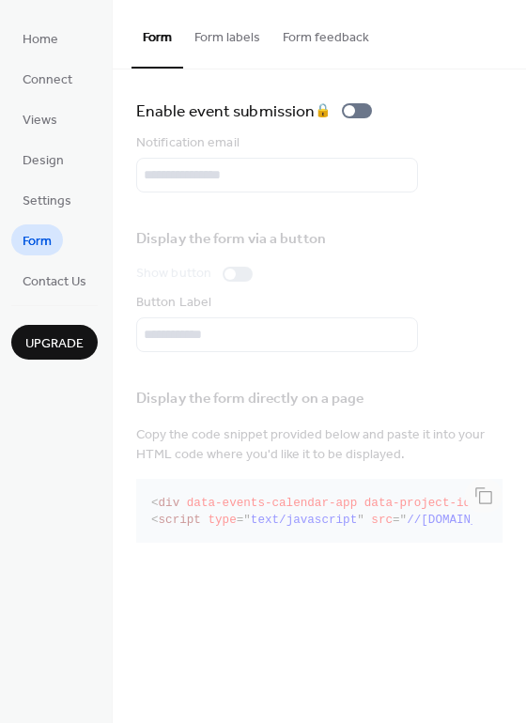
click at [242, 38] on button "Form labels" at bounding box center [227, 33] width 88 height 67
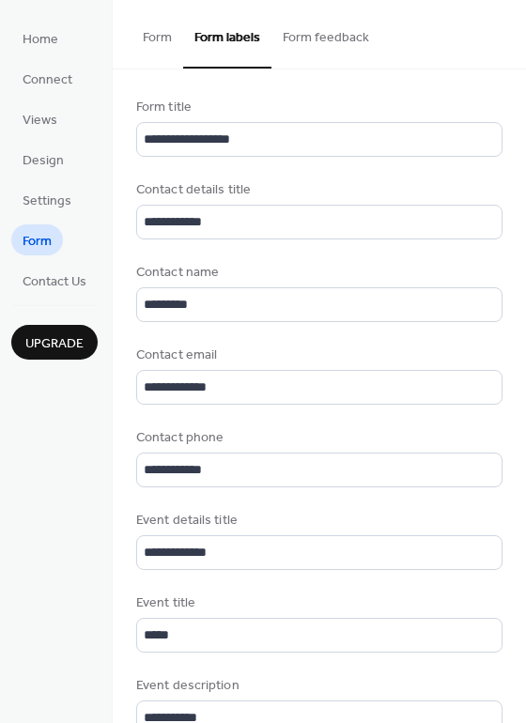
click at [161, 37] on button "Form" at bounding box center [157, 33] width 52 height 67
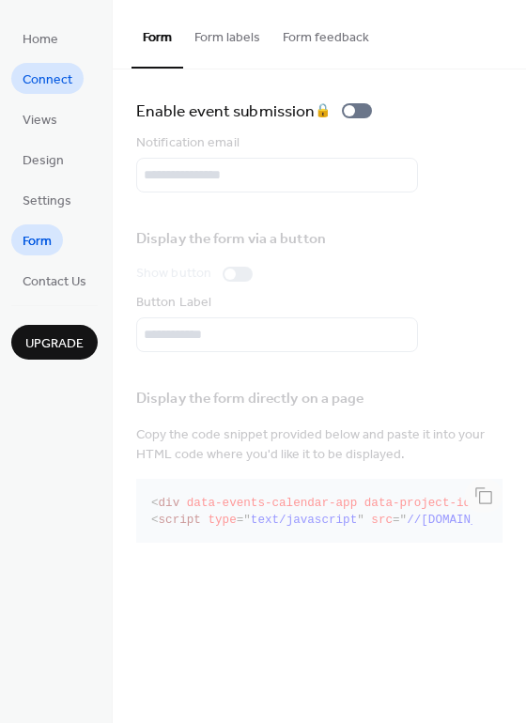
click at [55, 80] on span "Connect" at bounding box center [48, 80] width 50 height 20
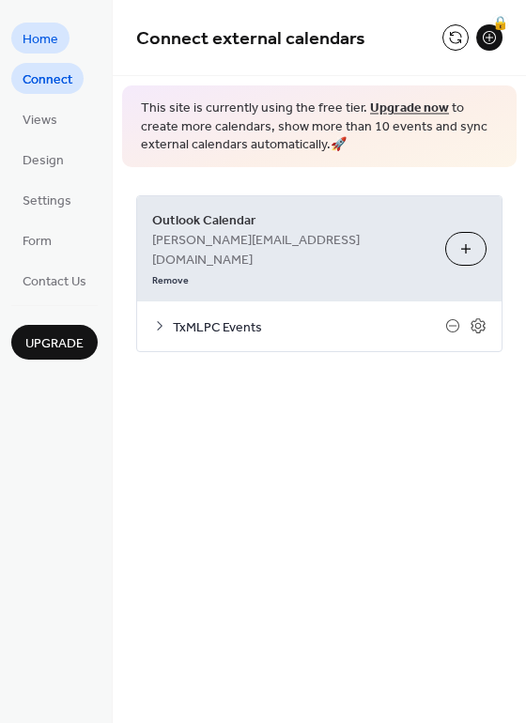
click at [40, 35] on span "Home" at bounding box center [41, 40] width 36 height 20
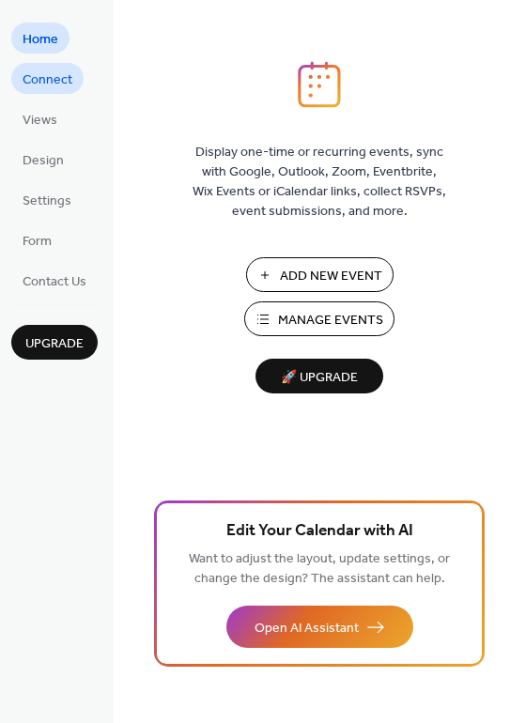
click at [40, 76] on span "Connect" at bounding box center [48, 80] width 50 height 20
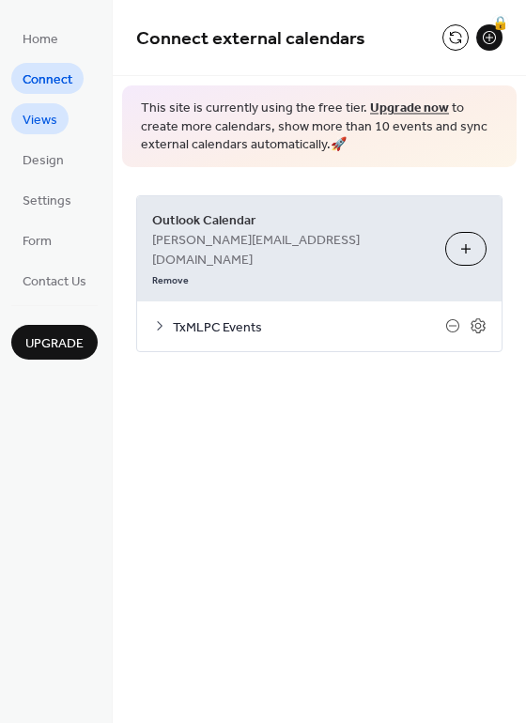
click at [48, 131] on span "Views" at bounding box center [40, 121] width 35 height 20
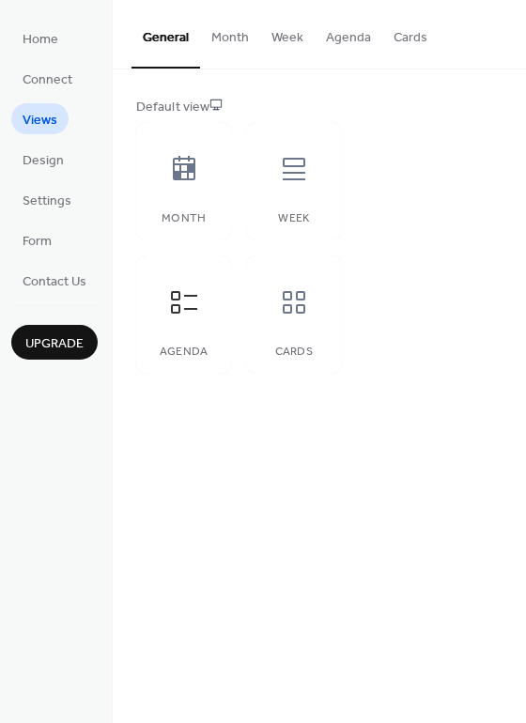
click at [347, 35] on button "Agenda" at bounding box center [349, 33] width 68 height 67
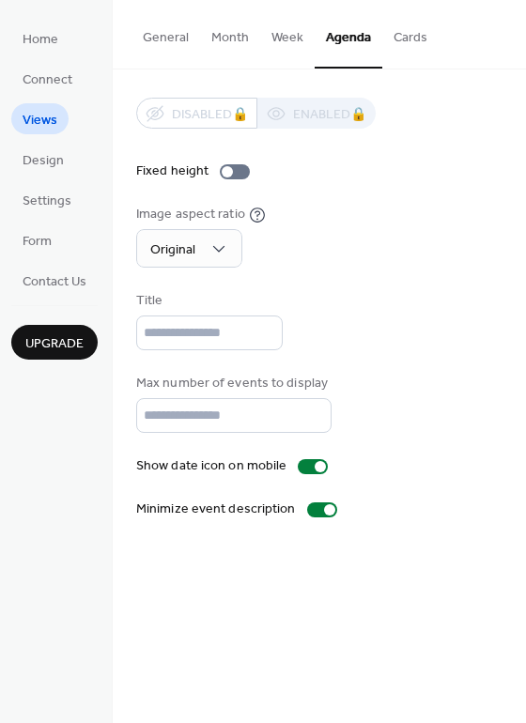
click at [388, 37] on button "Cards" at bounding box center [410, 33] width 56 height 67
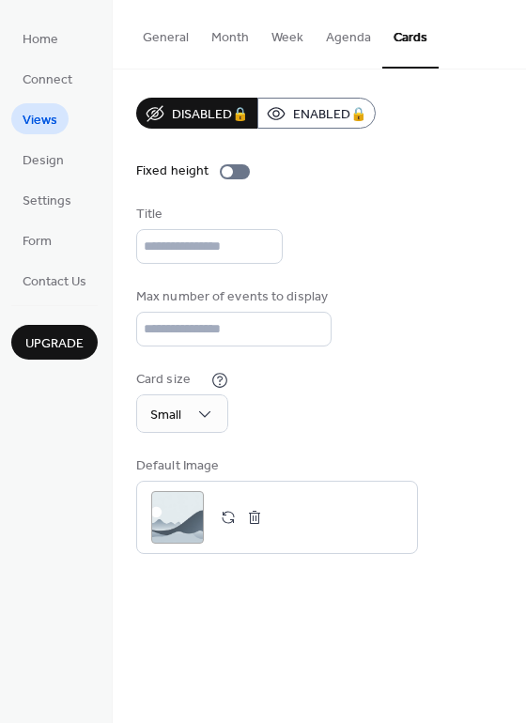
click at [334, 40] on button "Agenda" at bounding box center [349, 33] width 68 height 67
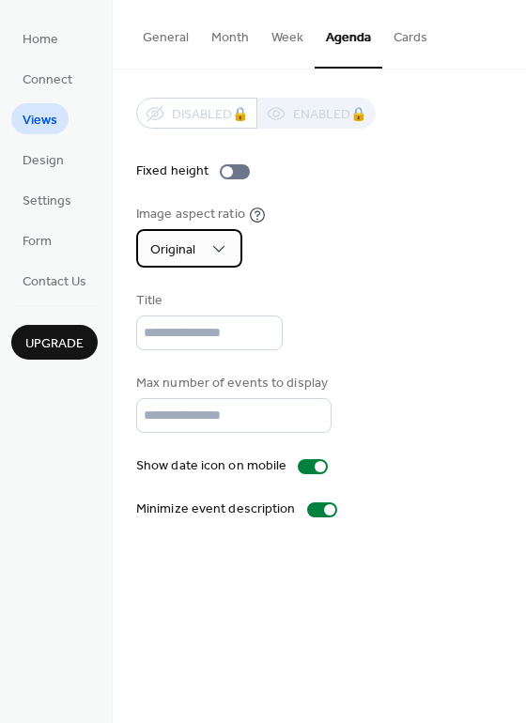
click at [206, 239] on div "Original" at bounding box center [189, 248] width 106 height 39
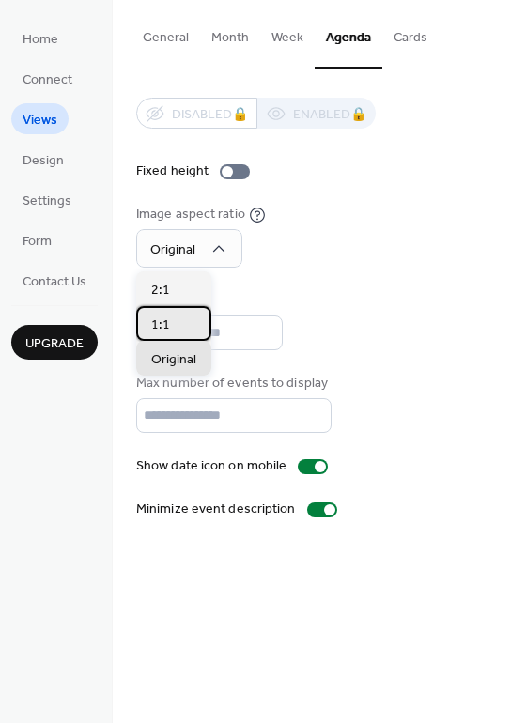
click at [184, 334] on div "1:1" at bounding box center [173, 323] width 75 height 35
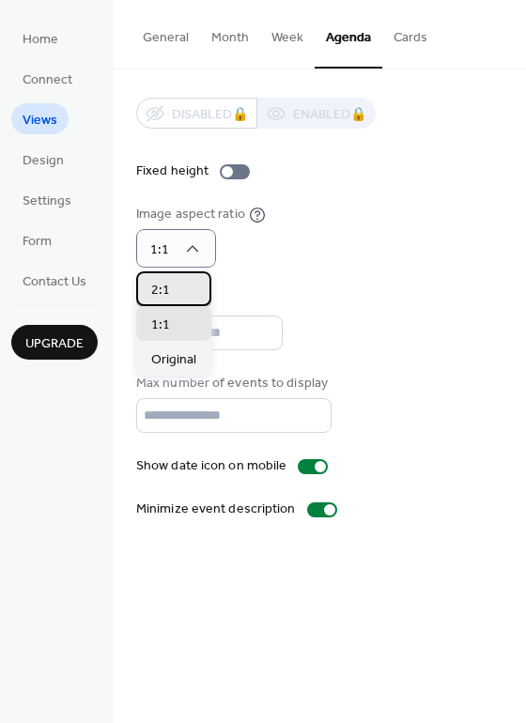
click at [167, 291] on span "2:1" at bounding box center [160, 291] width 19 height 20
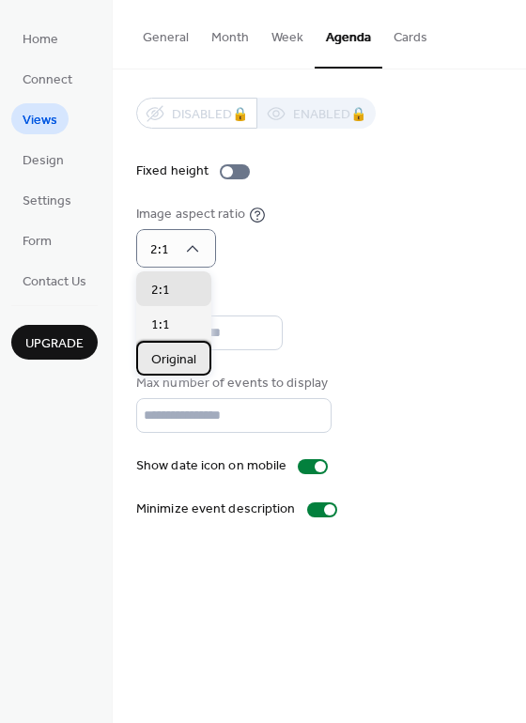
click at [169, 368] on span "Original" at bounding box center [173, 360] width 45 height 20
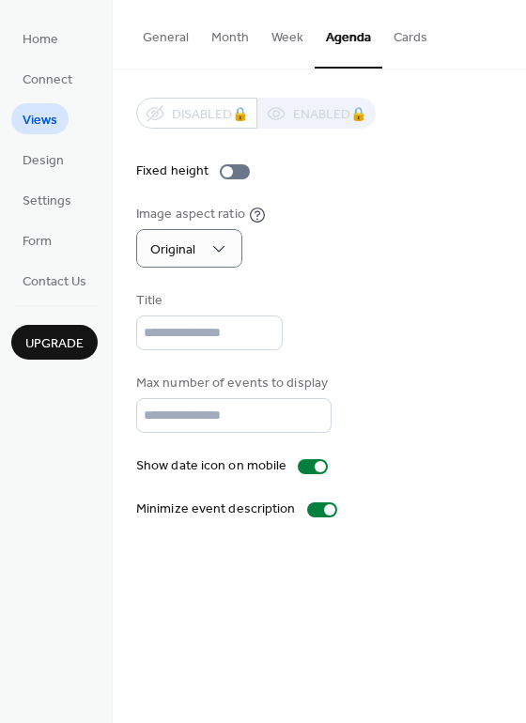
click at [306, 278] on div "Disabled 🔒 Enabled 🔒 Fixed height Image aspect ratio Original Title Max number …" at bounding box center [319, 309] width 366 height 422
click at [232, 172] on div at bounding box center [235, 171] width 30 height 15
click at [231, 174] on div at bounding box center [235, 171] width 30 height 15
click at [175, 43] on button "General" at bounding box center [165, 33] width 69 height 67
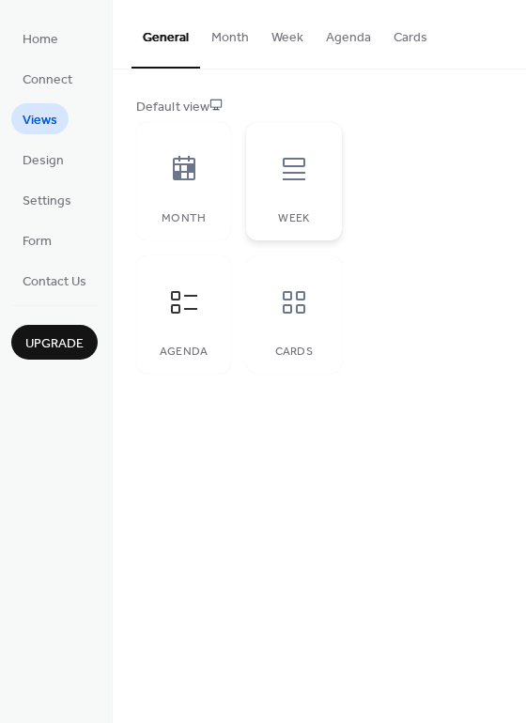
click at [294, 197] on div "Week" at bounding box center [293, 181] width 95 height 118
click at [185, 311] on icon at bounding box center [184, 302] width 30 height 30
click at [41, 157] on span "Design" at bounding box center [43, 161] width 41 height 20
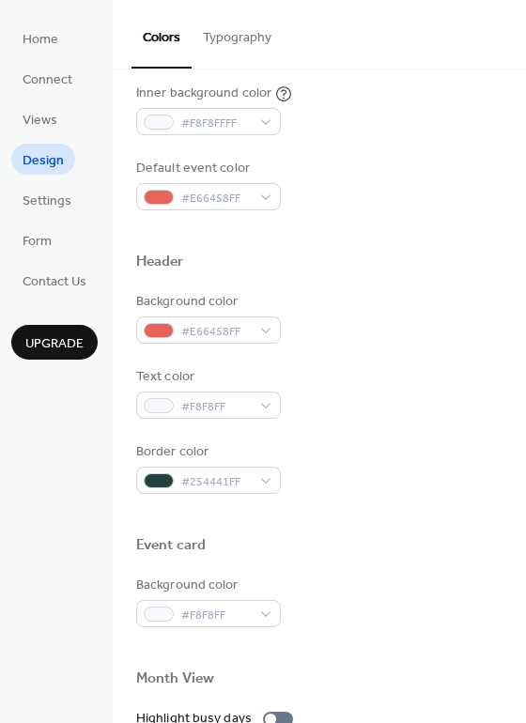
scroll to position [751, 0]
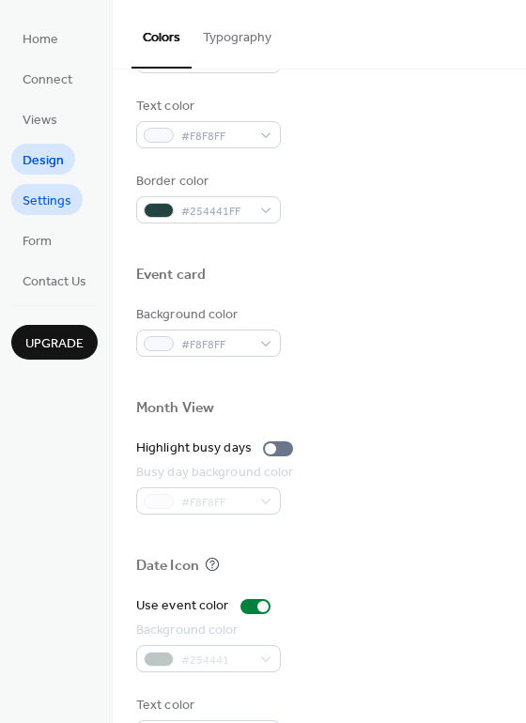
click at [50, 209] on span "Settings" at bounding box center [47, 202] width 49 height 20
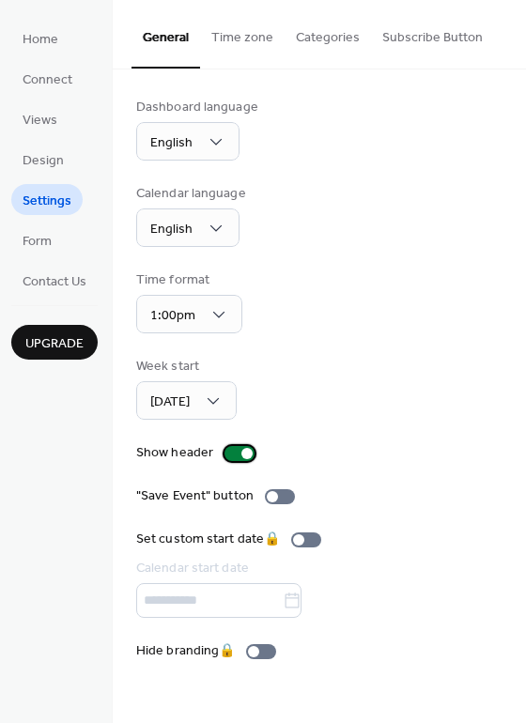
click at [243, 452] on div at bounding box center [246, 453] width 11 height 11
click at [241, 449] on div at bounding box center [239, 453] width 30 height 15
click at [270, 499] on div at bounding box center [272, 496] width 11 height 11
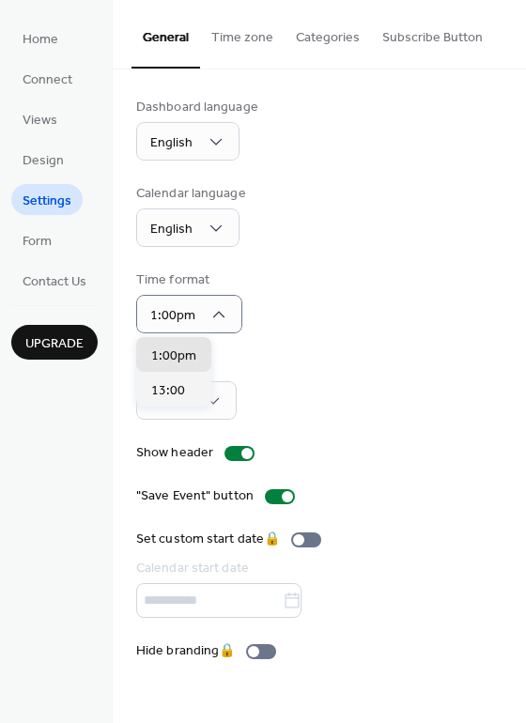
click at [321, 301] on div "Time format 1:00pm" at bounding box center [319, 301] width 366 height 63
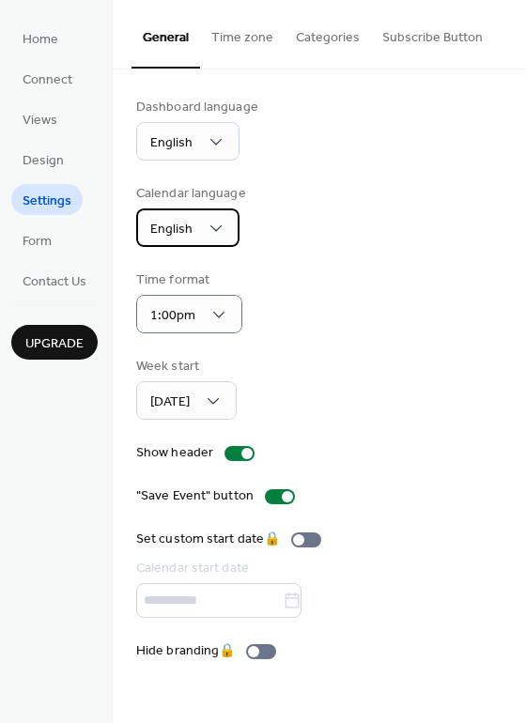
click at [219, 214] on div "English" at bounding box center [187, 228] width 103 height 39
click at [370, 208] on div "Calendar language English" at bounding box center [319, 215] width 366 height 63
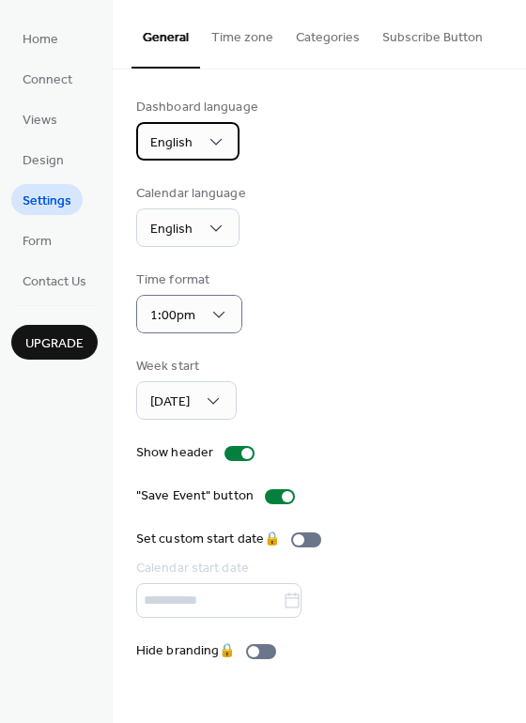
click at [193, 135] on div "English" at bounding box center [187, 141] width 103 height 39
click at [353, 159] on div "Dashboard language English" at bounding box center [319, 129] width 366 height 63
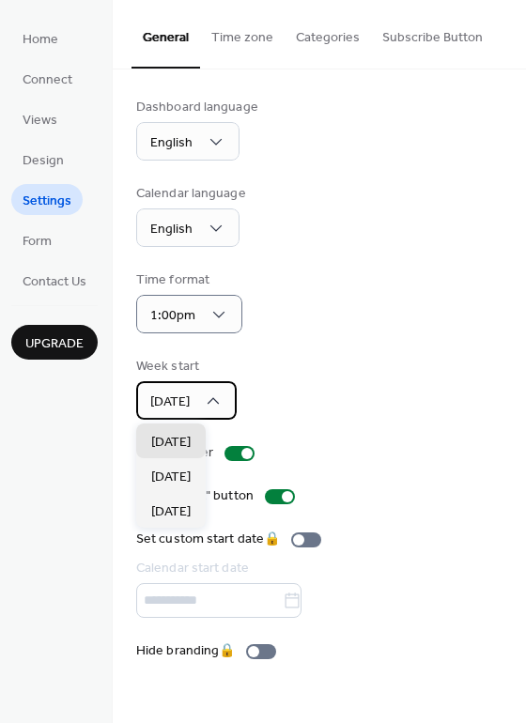
click at [218, 412] on div "Sunday" at bounding box center [186, 400] width 100 height 39
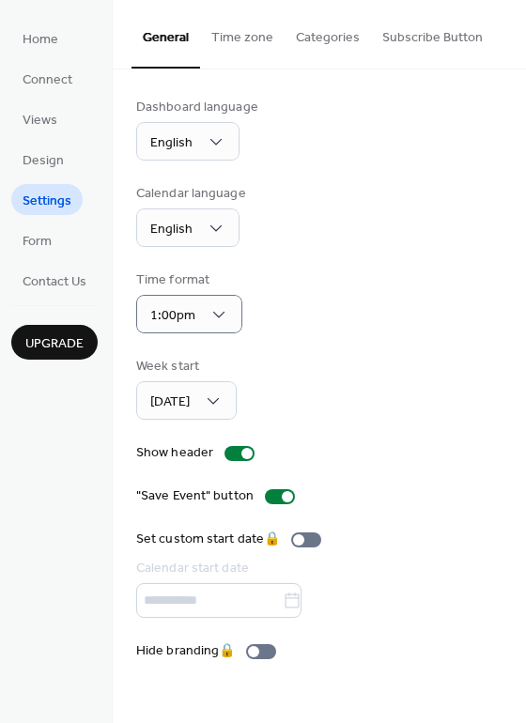
click at [342, 353] on div "Dashboard language English Calendar language English Time format 1:00pm Week st…" at bounding box center [319, 380] width 366 height 564
click at [232, 46] on button "Time zone" at bounding box center [242, 33] width 85 height 67
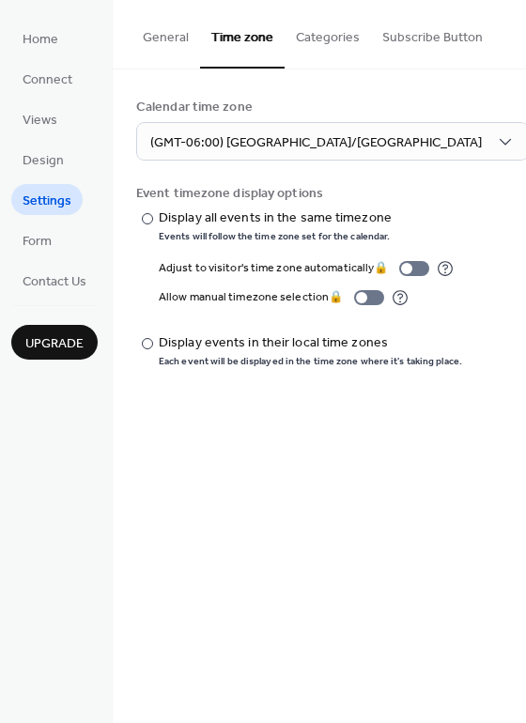
click at [314, 42] on button "Categories" at bounding box center [328, 33] width 86 height 67
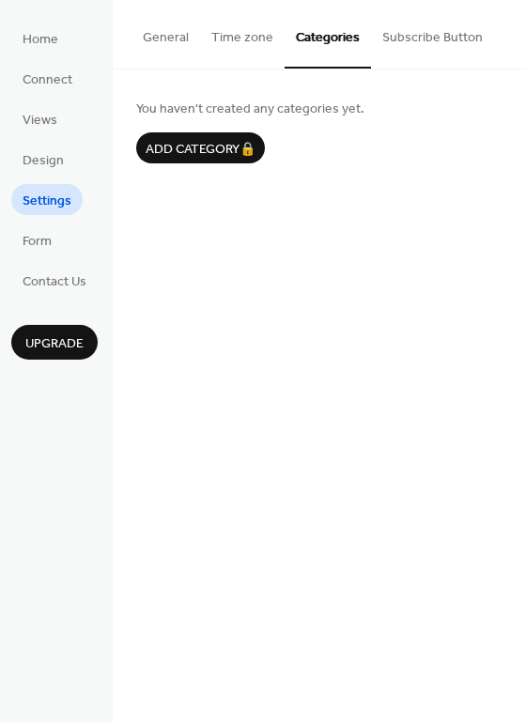
click at [425, 33] on button "Subscribe Button" at bounding box center [432, 33] width 123 height 67
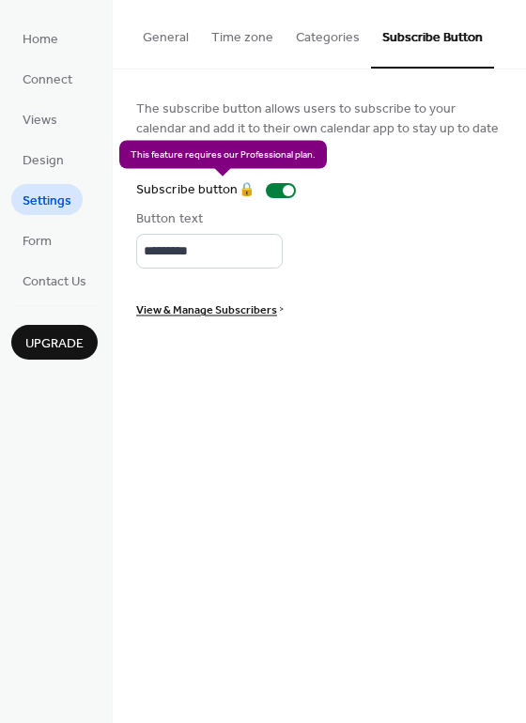
click at [289, 187] on div "Subscribe button 🔒" at bounding box center [219, 190] width 167 height 20
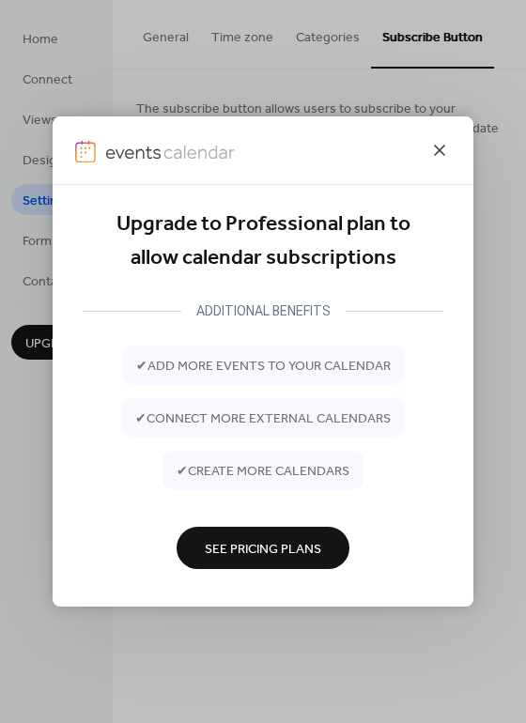
click at [446, 151] on icon at bounding box center [439, 150] width 23 height 23
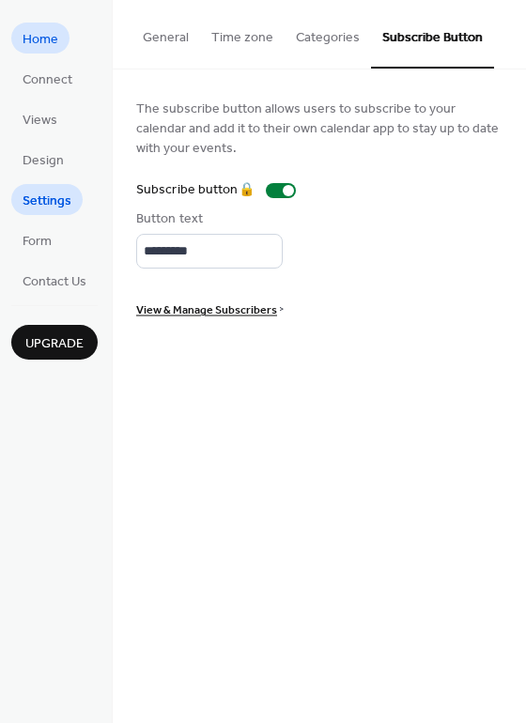
click at [65, 44] on link "Home" at bounding box center [40, 38] width 58 height 31
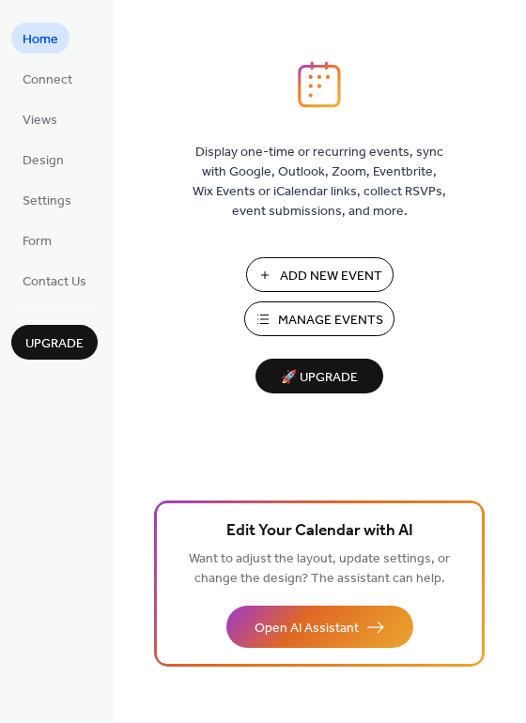
click at [317, 333] on button "Manage Events" at bounding box center [319, 318] width 150 height 35
